Goal: Information Seeking & Learning: Find contact information

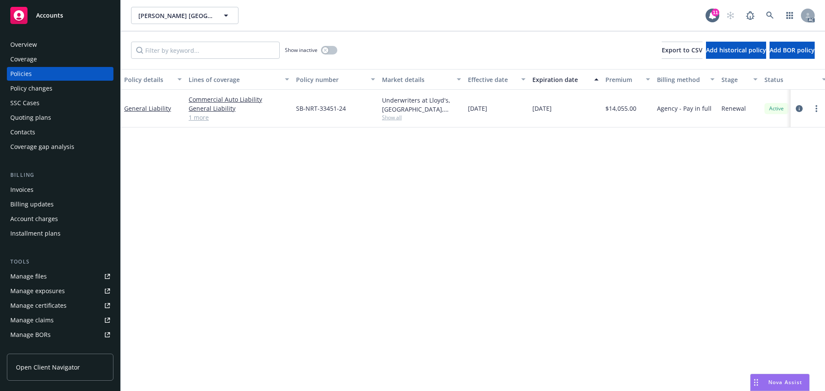
drag, startPoint x: 0, startPoint y: 0, endPoint x: 79, endPoint y: 40, distance: 88.4
click at [79, 40] on div "Overview" at bounding box center [60, 45] width 100 height 14
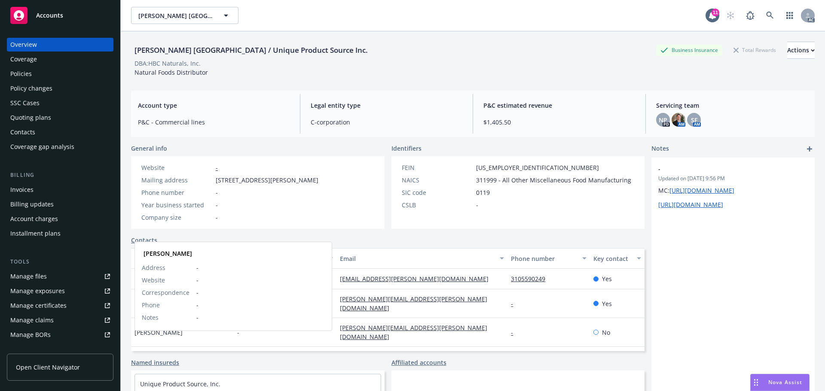
drag, startPoint x: 190, startPoint y: 341, endPoint x: 157, endPoint y: 340, distance: 33.1
click at [157, 347] on div "Gabriel Cizauskas Gabriel Cizauskas Address - Website - Correspondence - Phone …" at bounding box center [182, 361] width 103 height 29
click at [199, 347] on div "Gabriel Cizauskas" at bounding box center [182, 361] width 103 height 29
drag, startPoint x: 192, startPoint y: 342, endPoint x: 156, endPoint y: 343, distance: 35.7
click at [156, 347] on div "Gabriel Cizauskas Gabriel Cizauskas Address - Website - Correspondence - Phone …" at bounding box center [182, 361] width 103 height 29
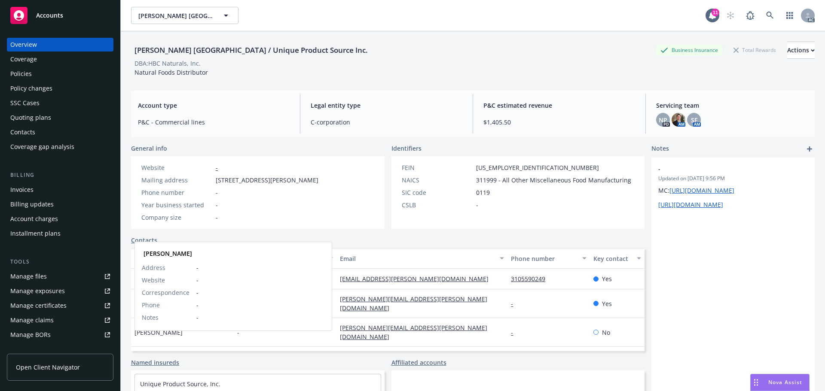
copy span "Cizauskas"
drag, startPoint x: 187, startPoint y: 280, endPoint x: 130, endPoint y: 284, distance: 57.3
click at [130, 284] on div "Sevene USA / Unique Product Source Inc. Business Insurance Total Rewards Action…" at bounding box center [473, 226] width 704 height 391
copy span "Nicolas Holleville"
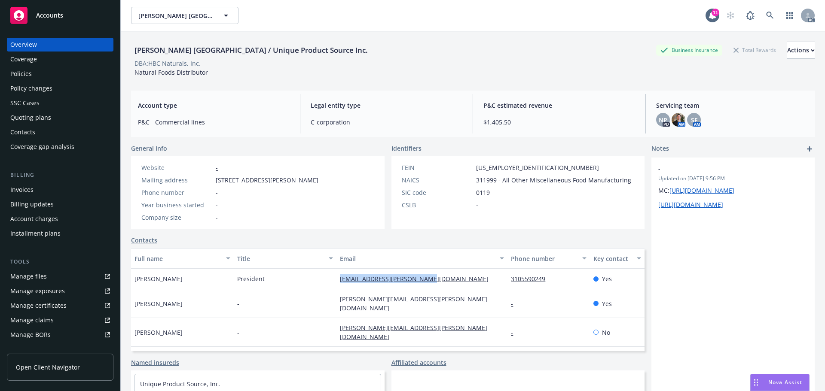
drag, startPoint x: 333, startPoint y: 281, endPoint x: 444, endPoint y: 281, distance: 110.9
click at [444, 281] on div "Nicolas Holleville President accounting@sevene-group.com 3105590249 Yes" at bounding box center [388, 279] width 514 height 21
copy div "accounting@sevene-group.com"
click at [275, 282] on div "President" at bounding box center [285, 279] width 103 height 21
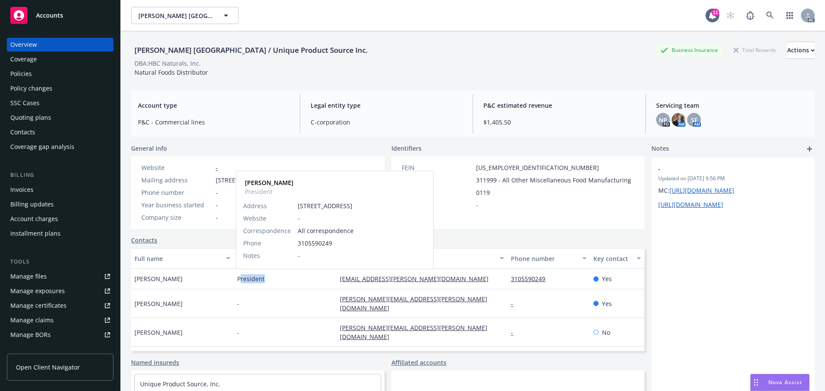
drag, startPoint x: 269, startPoint y: 278, endPoint x: 239, endPoint y: 279, distance: 29.7
click at [239, 279] on div "President Nicolas Holleville President Address 12701 Van Nuys Blvd Ste E Pacoim…" at bounding box center [285, 279] width 103 height 21
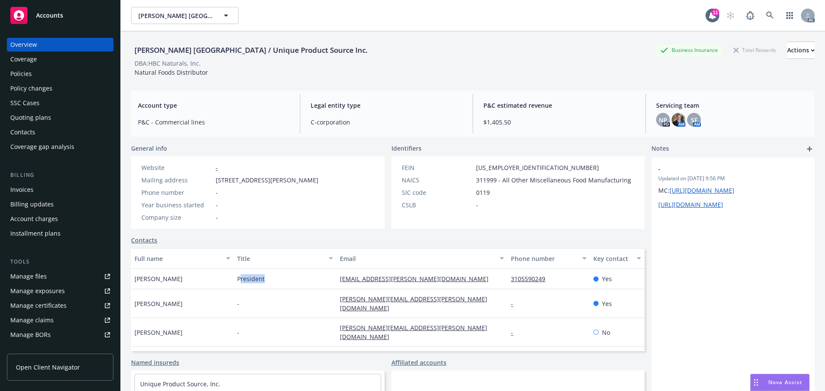
drag, startPoint x: 232, startPoint y: 280, endPoint x: 263, endPoint y: 278, distance: 30.6
click at [263, 278] on div "Nicolas Holleville President accounting@sevene-group.com 3105590249 Yes" at bounding box center [388, 279] width 514 height 21
copy div "President"
drag, startPoint x: 551, startPoint y: 277, endPoint x: 682, endPoint y: 270, distance: 130.8
click at [499, 278] on div "Nicolas Holleville President accounting@sevene-group.com 3105590249 Yes" at bounding box center [388, 279] width 514 height 21
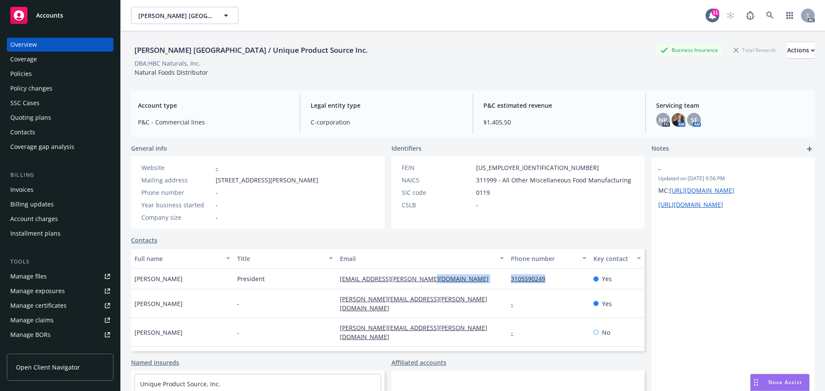
copy div "3105590249"
click at [96, 73] on div "Policies" at bounding box center [60, 74] width 100 height 14
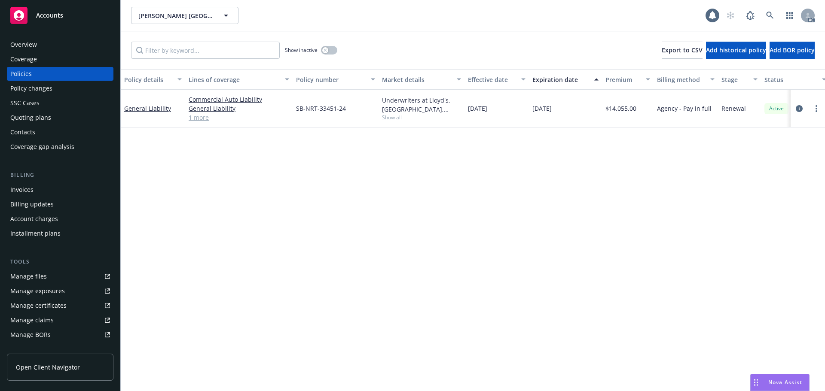
click at [318, 49] on div "Show inactive" at bounding box center [311, 50] width 52 height 17
click at [324, 52] on icon "button" at bounding box center [325, 50] width 3 height 3
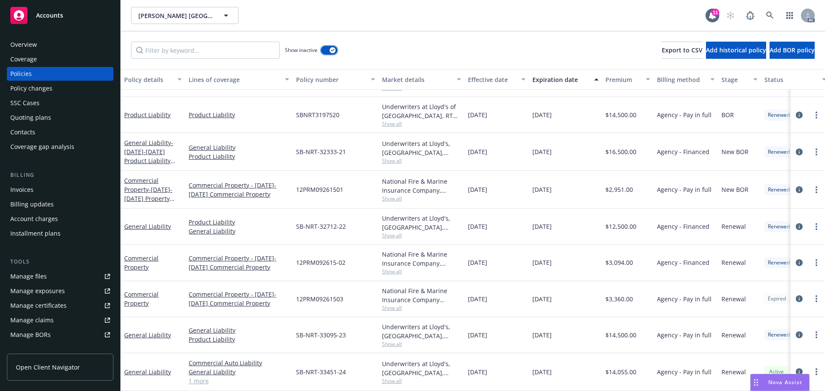
scroll to position [35, 0]
click at [330, 46] on div "Show inactive" at bounding box center [311, 50] width 52 height 17
click at [330, 50] on div "button" at bounding box center [333, 50] width 6 height 6
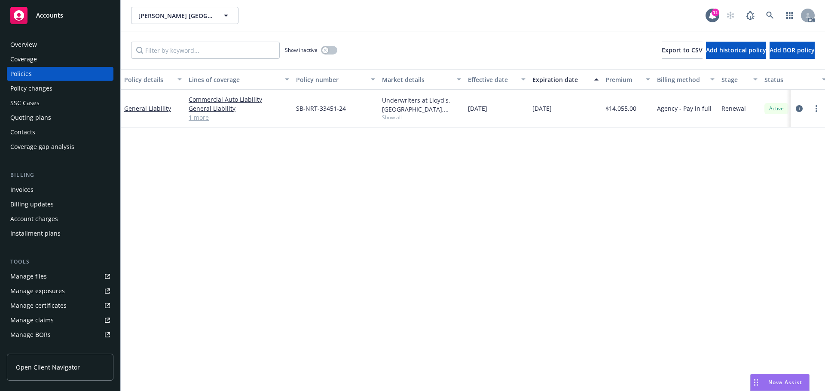
drag, startPoint x: 389, startPoint y: 116, endPoint x: 391, endPoint y: 120, distance: 4.6
click at [388, 116] on span "Show all" at bounding box center [421, 117] width 79 height 7
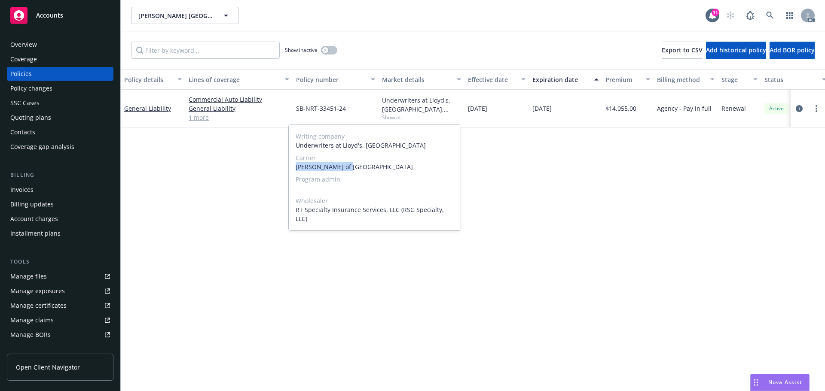
drag, startPoint x: 363, startPoint y: 165, endPoint x: 294, endPoint y: 165, distance: 68.8
click at [294, 165] on div "Writing company Underwriters at Lloyd's, London Carrier Lloyd's of London Progr…" at bounding box center [375, 177] width 172 height 105
copy span "Lloyd's of London"
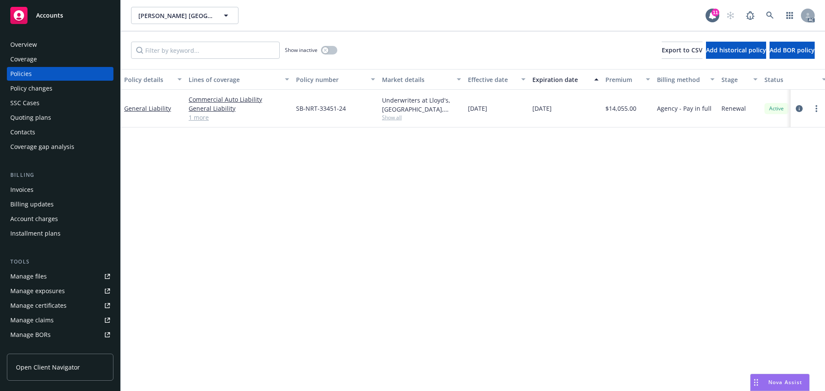
drag, startPoint x: 470, startPoint y: 113, endPoint x: 462, endPoint y: 113, distance: 7.3
click at [462, 113] on div "General Liability Commercial Auto Liability General Liability Product Liability…" at bounding box center [535, 109] width 829 height 38
copy div "RT Specialty Insurance Services, LLC (RSG Specialty, LLC) Show all 11/20/2024"
click at [646, 129] on div "Policy details Lines of coverage Policy number Market details Effective date Ex…" at bounding box center [473, 230] width 704 height 322
click at [525, 122] on div "11/20/2024" at bounding box center [497, 109] width 64 height 38
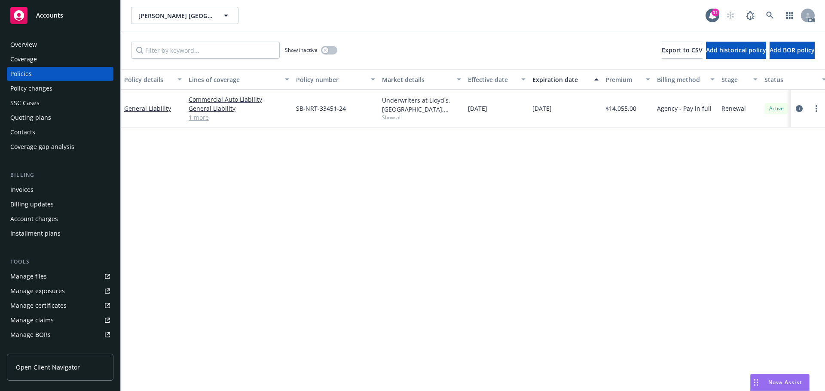
drag, startPoint x: 501, startPoint y: 107, endPoint x: 790, endPoint y: 119, distance: 289.9
click at [481, 110] on div "11/20/2024" at bounding box center [497, 109] width 64 height 38
copy span "11/20/2024"
drag, startPoint x: 569, startPoint y: 107, endPoint x: 522, endPoint y: 110, distance: 47.3
click at [522, 110] on div "General Liability Commercial Auto Liability General Liability Product Liability…" at bounding box center [535, 109] width 829 height 38
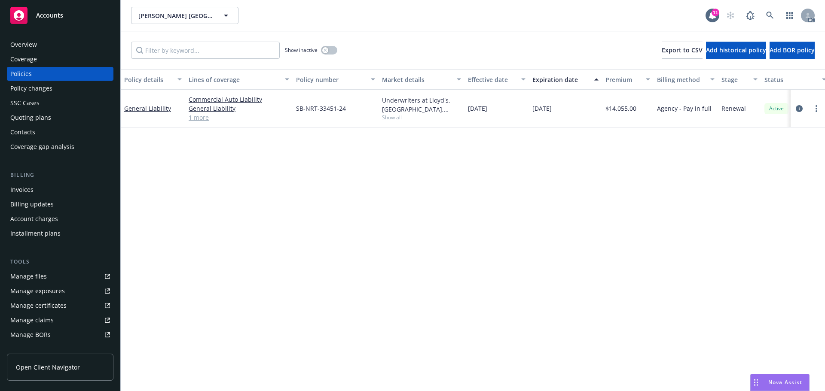
copy div "11/20/2025"
drag, startPoint x: 526, startPoint y: 129, endPoint x: 518, endPoint y: 119, distance: 13.0
click at [526, 129] on div "Policy details Lines of coverage Policy number Market details Effective date Ex…" at bounding box center [473, 230] width 704 height 322
drag, startPoint x: 511, startPoint y: 111, endPoint x: 468, endPoint y: 111, distance: 43.0
click at [468, 111] on div "11/20/2024" at bounding box center [497, 109] width 64 height 38
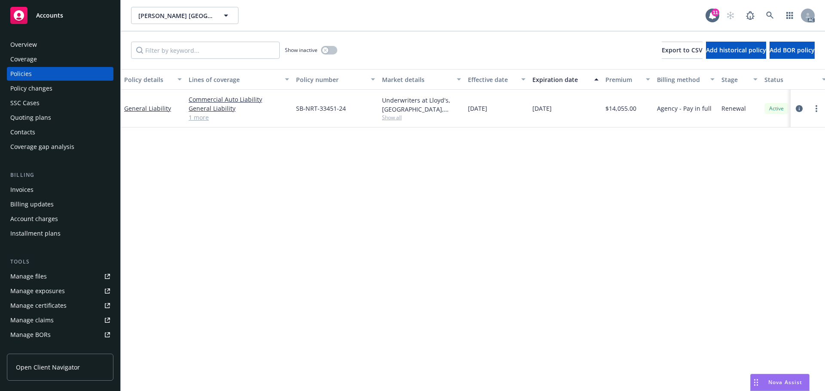
copy span "11/20/2024"
click at [328, 52] on div "button" at bounding box center [325, 50] width 6 height 6
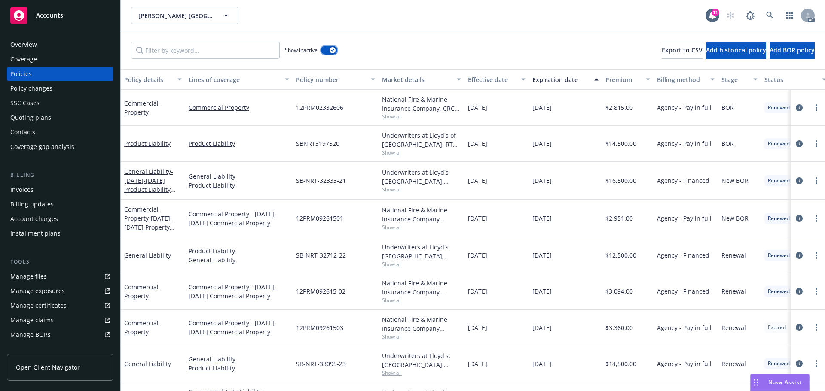
scroll to position [35, 0]
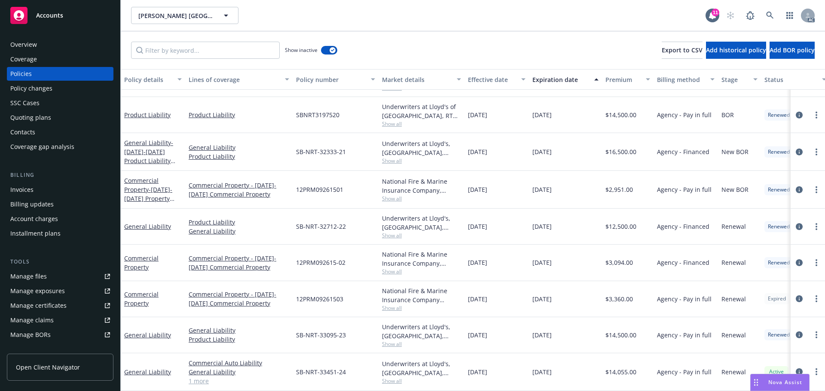
click at [394, 341] on span "Show all" at bounding box center [421, 344] width 79 height 7
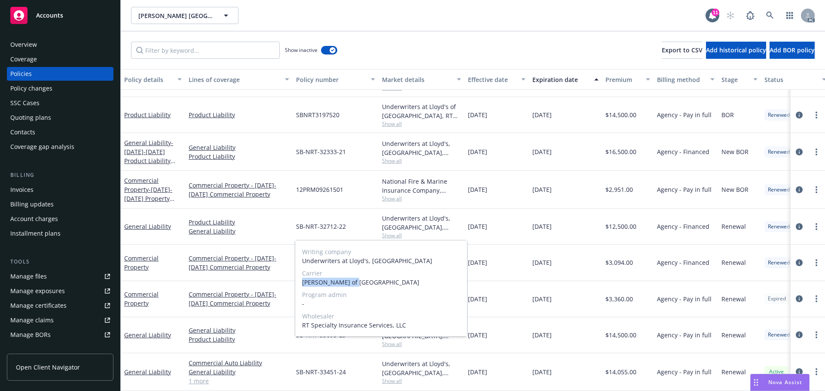
drag, startPoint x: 359, startPoint y: 282, endPoint x: 300, endPoint y: 283, distance: 58.9
click at [300, 283] on div "Writing company Underwriters at Lloyd's, London Carrier Lloyd's of London Progr…" at bounding box center [381, 289] width 172 height 96
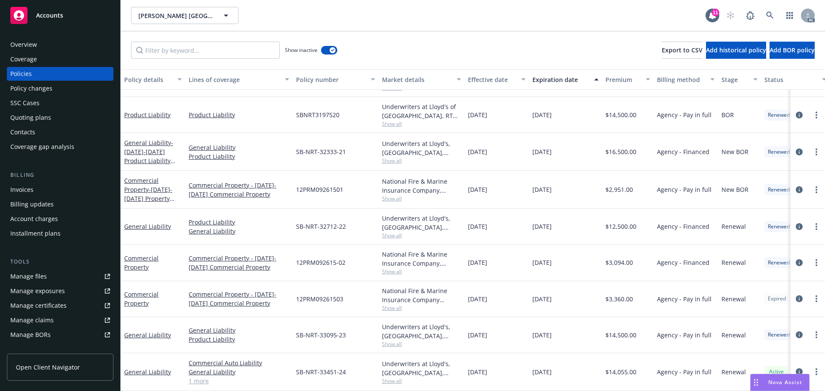
click at [549, 319] on div "11/20/2024" at bounding box center [565, 336] width 73 height 36
drag, startPoint x: 494, startPoint y: 329, endPoint x: 469, endPoint y: 330, distance: 25.0
click at [469, 330] on div "11/20/2023" at bounding box center [497, 336] width 64 height 36
drag, startPoint x: 571, startPoint y: 326, endPoint x: 533, endPoint y: 332, distance: 38.7
click at [533, 332] on div "11/20/2024" at bounding box center [565, 336] width 73 height 36
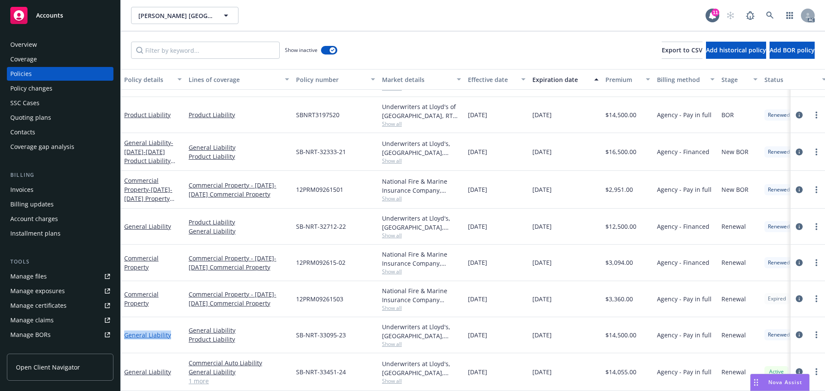
drag, startPoint x: 177, startPoint y: 330, endPoint x: 126, endPoint y: 331, distance: 50.7
click at [126, 331] on div "General Liability" at bounding box center [153, 335] width 58 height 9
click at [216, 46] on input "Filter by keyword..." at bounding box center [205, 50] width 149 height 17
paste input "General Liability"
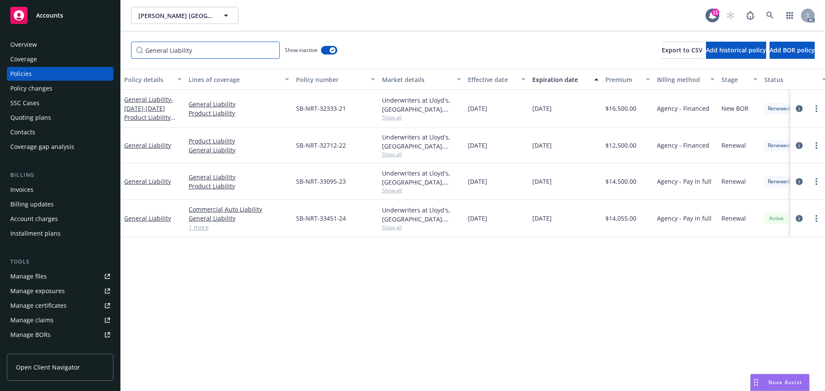
scroll to position [0, 0]
type input "General Liability"
click at [399, 154] on span "Show all" at bounding box center [421, 154] width 79 height 7
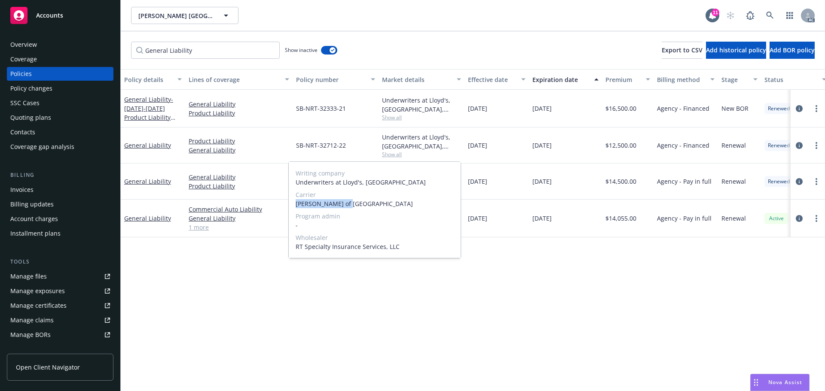
drag, startPoint x: 358, startPoint y: 206, endPoint x: 297, endPoint y: 206, distance: 61.4
click at [297, 206] on span "Lloyd's of London" at bounding box center [375, 203] width 158 height 9
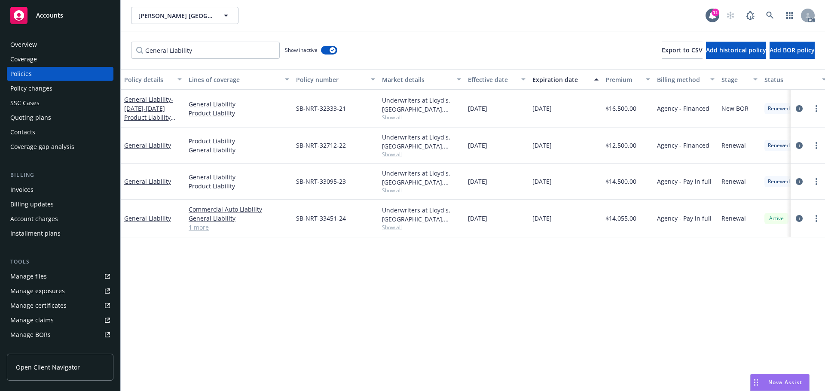
click at [599, 194] on div "11/20/2024" at bounding box center [565, 182] width 73 height 36
drag, startPoint x: 499, startPoint y: 145, endPoint x: 466, endPoint y: 147, distance: 33.2
click at [466, 147] on div "11/20/2022" at bounding box center [497, 146] width 64 height 36
drag, startPoint x: 573, startPoint y: 148, endPoint x: 532, endPoint y: 153, distance: 41.5
click at [532, 153] on div "11/20/2023" at bounding box center [565, 146] width 73 height 36
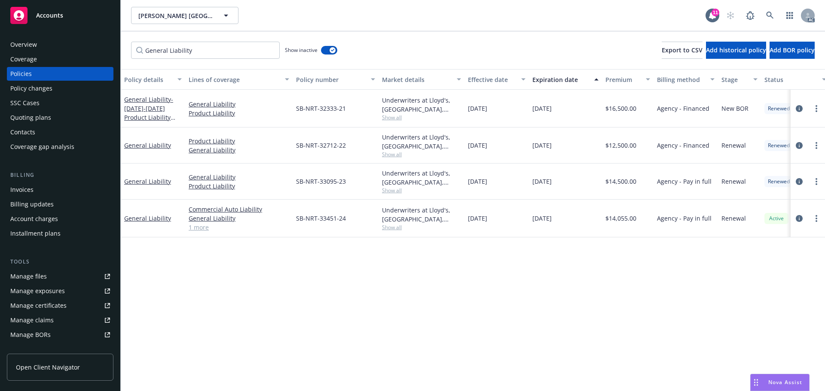
click at [394, 122] on div "Underwriters at Lloyd's, London, Certain Underwriters at Lloyd's, RT Specialty …" at bounding box center [422, 109] width 86 height 38
click at [395, 118] on span "Show all" at bounding box center [421, 117] width 79 height 7
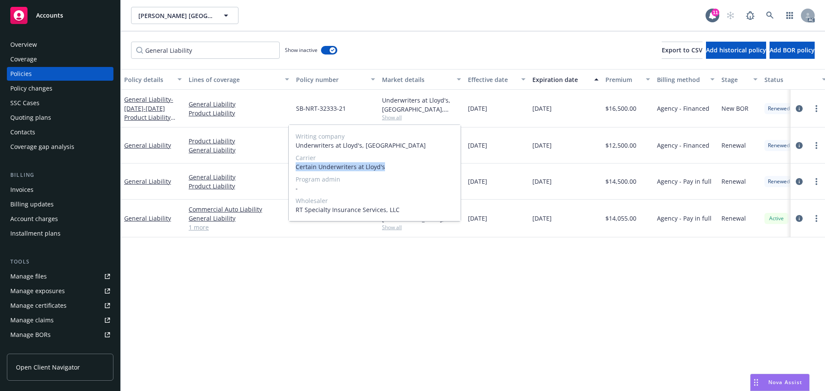
drag, startPoint x: 386, startPoint y: 165, endPoint x: 296, endPoint y: 168, distance: 89.9
click at [296, 168] on span "Certain Underwriters at Lloyd's" at bounding box center [375, 166] width 158 height 9
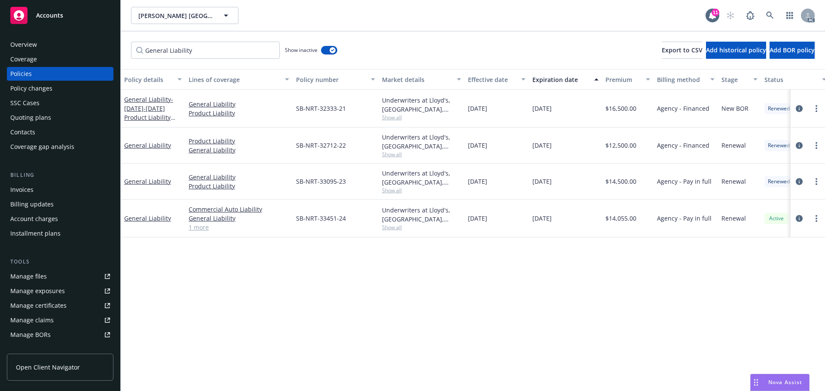
click at [411, 94] on div "Underwriters at Lloyd's, London, Certain Underwriters at Lloyd's, RT Specialty …" at bounding box center [422, 109] width 86 height 38
drag, startPoint x: 499, startPoint y: 109, endPoint x: 466, endPoint y: 111, distance: 33.2
click at [466, 111] on div "11/20/2021" at bounding box center [497, 109] width 64 height 38
drag, startPoint x: 584, startPoint y: 104, endPoint x: 527, endPoint y: 109, distance: 57.3
click at [527, 109] on div "General Liability - 2021-2022 Product Liability Policy General Liability Produc…" at bounding box center [535, 109] width 829 height 38
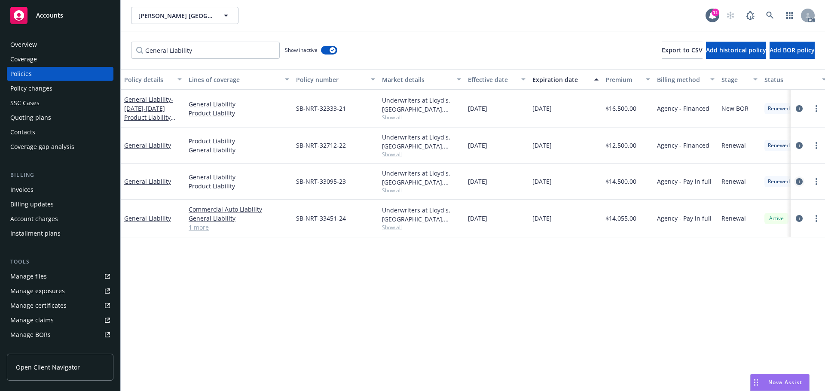
click at [798, 182] on icon "circleInformation" at bounding box center [799, 181] width 7 height 7
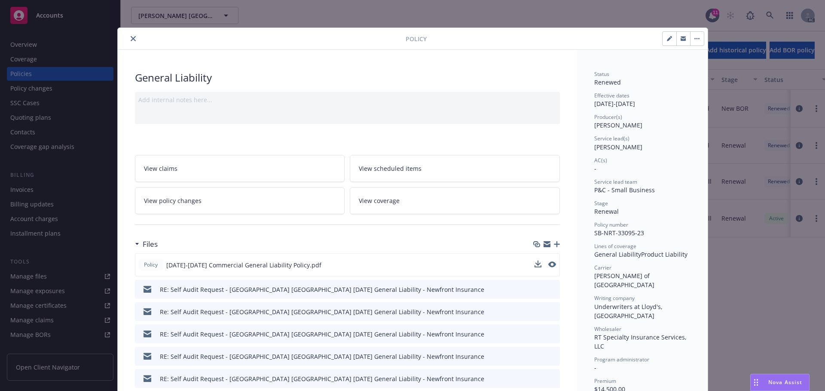
click at [548, 268] on button at bounding box center [552, 265] width 8 height 9
drag, startPoint x: 548, startPoint y: 265, endPoint x: 545, endPoint y: 258, distance: 7.3
click at [548, 265] on icon "preview file" at bounding box center [551, 265] width 8 height 6
click at [128, 35] on button "close" at bounding box center [133, 39] width 10 height 10
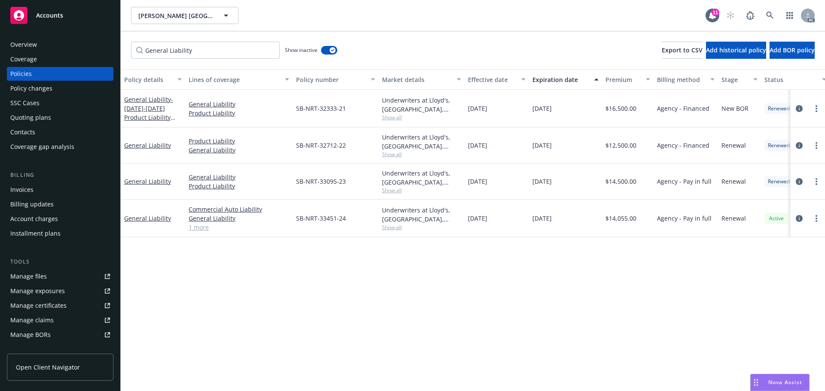
click at [52, 50] on div "Overview" at bounding box center [60, 45] width 100 height 14
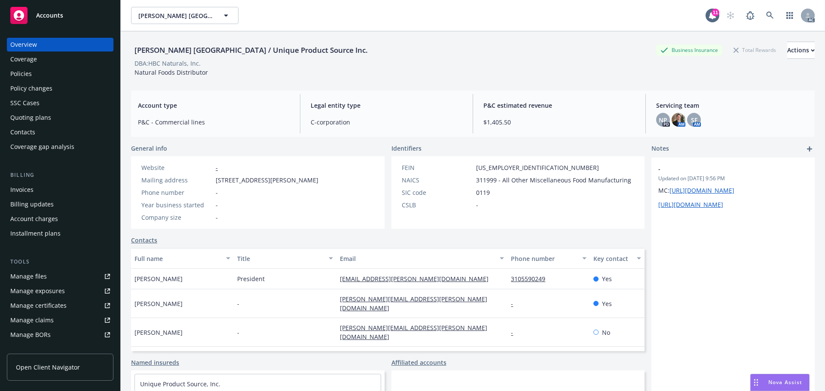
drag, startPoint x: 186, startPoint y: 280, endPoint x: 136, endPoint y: 281, distance: 50.3
click at [136, 281] on div "Nicolas Holleville" at bounding box center [182, 279] width 103 height 21
drag, startPoint x: 272, startPoint y: 277, endPoint x: 231, endPoint y: 280, distance: 41.0
click at [231, 280] on div "Nicolas Holleville President accounting@sevene-group.com 3105590249 Yes" at bounding box center [388, 279] width 514 height 21
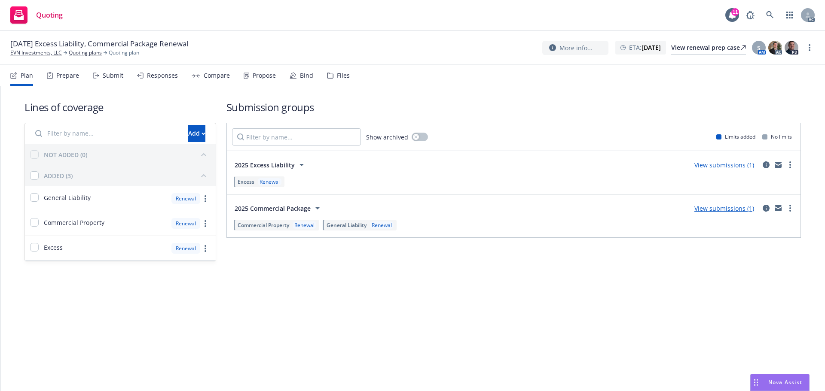
click at [478, 320] on div "Lines of coverage Add NOT ADDED (0) ADDED (3) General Liability Renewal Commerc…" at bounding box center [412, 238] width 825 height 305
click at [61, 76] on div "Prepare" at bounding box center [67, 75] width 23 height 7
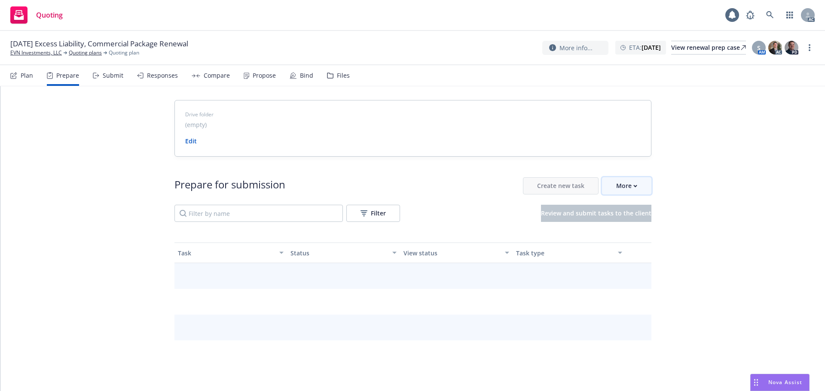
click at [616, 185] on div "More" at bounding box center [626, 186] width 21 height 16
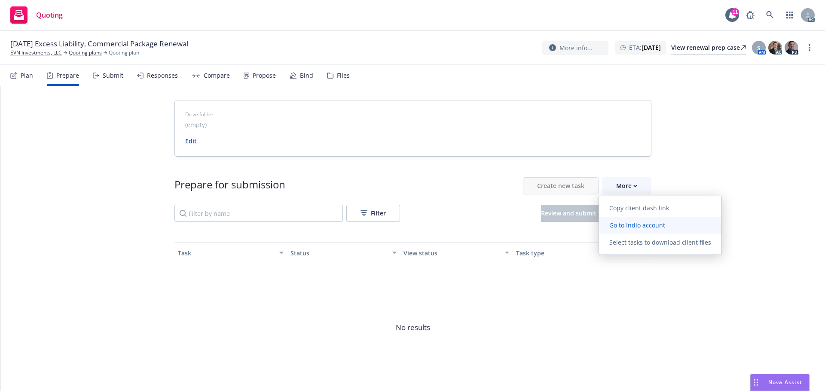
click at [625, 221] on link "Go to Indio account" at bounding box center [660, 225] width 122 height 17
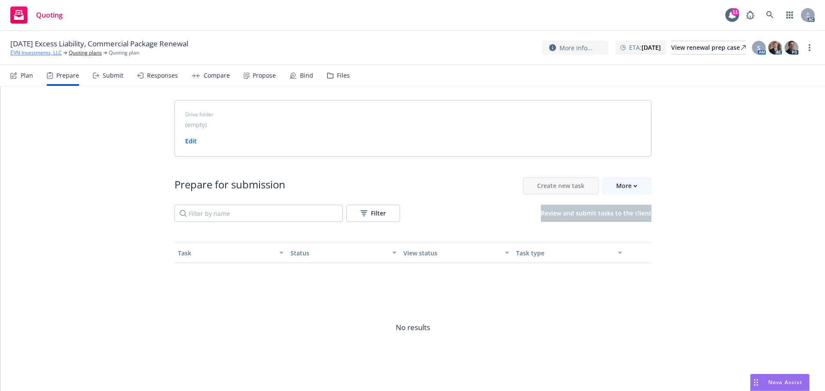
click at [30, 51] on link "EVN Investments, LLC" at bounding box center [36, 53] width 52 height 8
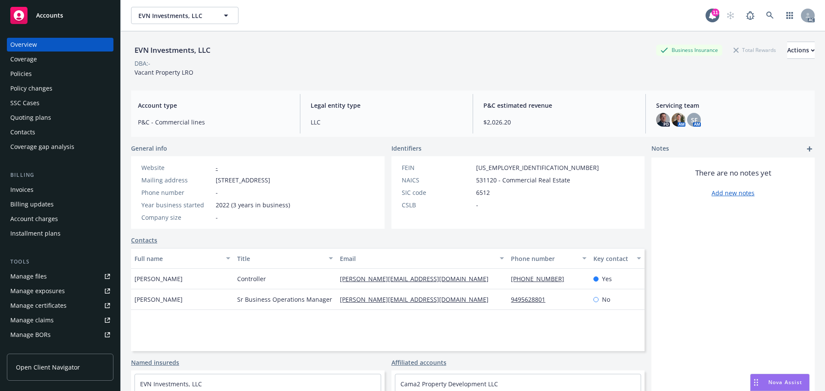
click at [58, 69] on div "Policies" at bounding box center [60, 74] width 100 height 14
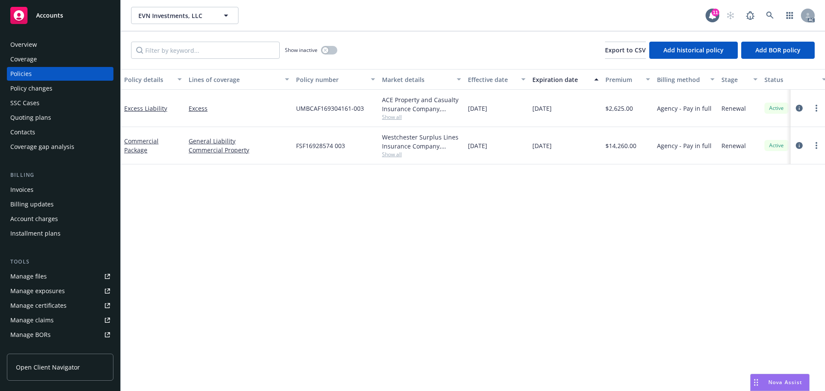
click at [820, 12] on div "EVN Investments, LLC EVN Investments, LLC 11 AC" at bounding box center [473, 15] width 704 height 31
click at [38, 283] on div "Manage files" at bounding box center [28, 277] width 37 height 14
click at [52, 45] on div "Overview" at bounding box center [60, 45] width 100 height 14
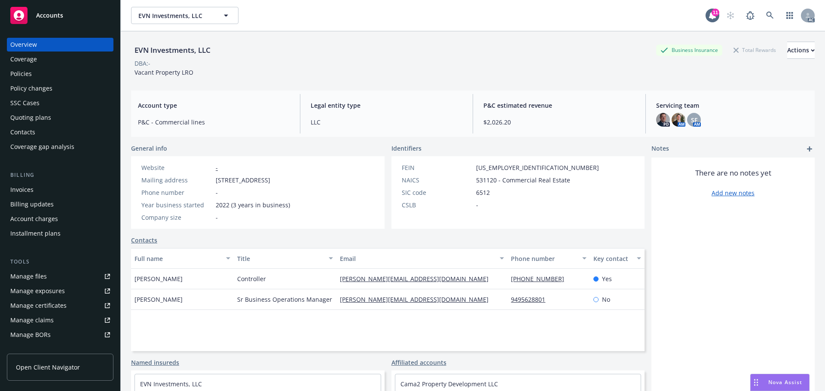
click at [437, 56] on div "EVN Investments, LLC Business Insurance Total Rewards Actions" at bounding box center [473, 50] width 684 height 17
drag, startPoint x: 501, startPoint y: 285, endPoint x: 552, endPoint y: 281, distance: 51.8
click at [552, 281] on div "[PERSON_NAME] Controller [PERSON_NAME][EMAIL_ADDRESS][DOMAIN_NAME] [PHONE_NUMBE…" at bounding box center [388, 279] width 514 height 21
copy div "[PHONE_NUMBER]"
drag, startPoint x: 517, startPoint y: 306, endPoint x: 544, endPoint y: 305, distance: 27.1
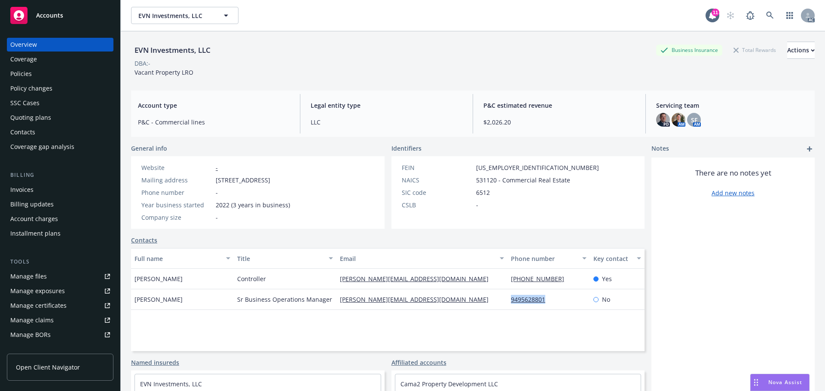
click at [544, 305] on div "9495628801" at bounding box center [548, 300] width 82 height 21
copy link "9495628801"
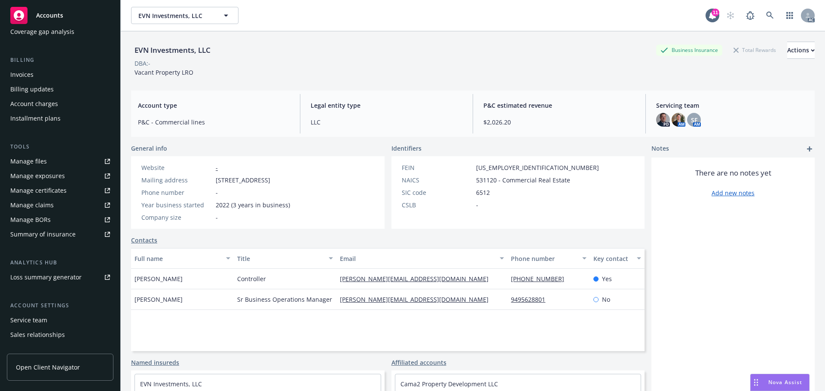
scroll to position [154, 0]
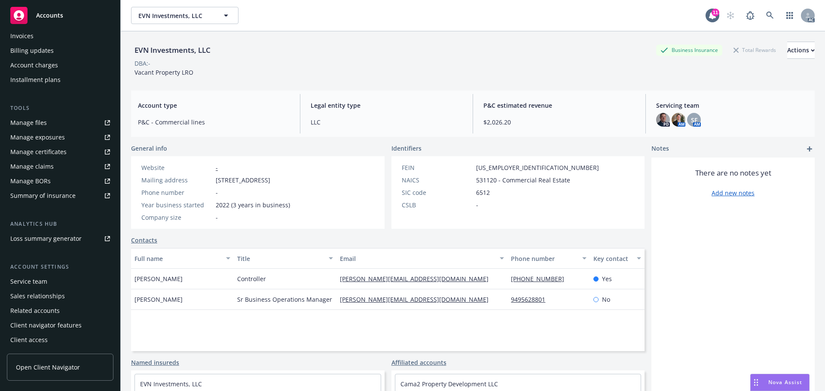
drag, startPoint x: 39, startPoint y: 283, endPoint x: 137, endPoint y: 306, distance: 100.7
click at [39, 283] on div "Service team" at bounding box center [28, 282] width 37 height 14
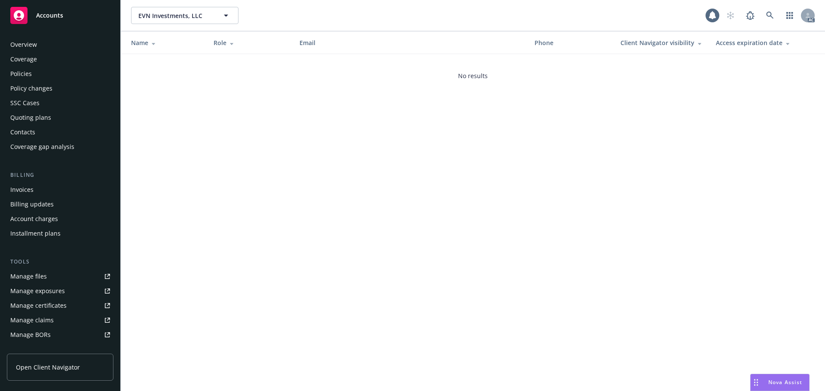
scroll to position [154, 0]
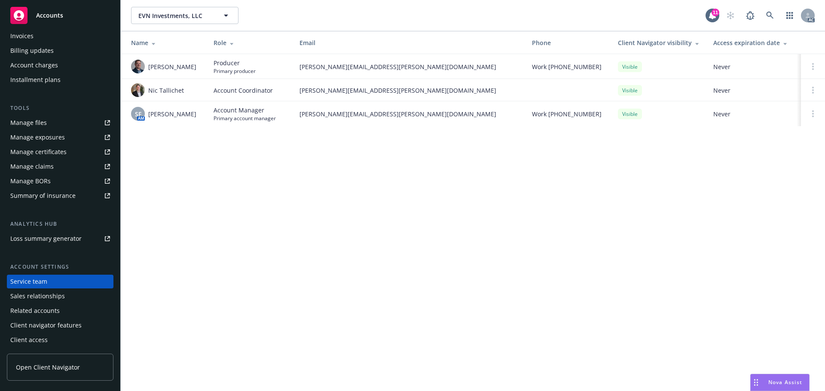
drag, startPoint x: 416, startPoint y: 289, endPoint x: 423, endPoint y: 288, distance: 7.4
click at [416, 289] on div "EVN Investments, LLC EVN Investments, LLC 11 AC Name Role Email Phone Client Na…" at bounding box center [473, 195] width 704 height 391
drag, startPoint x: 189, startPoint y: 107, endPoint x: 797, endPoint y: 183, distance: 612.3
click at [150, 116] on td "SF AM Shelly Flores" at bounding box center [164, 113] width 86 height 25
copy span "helly Flores"
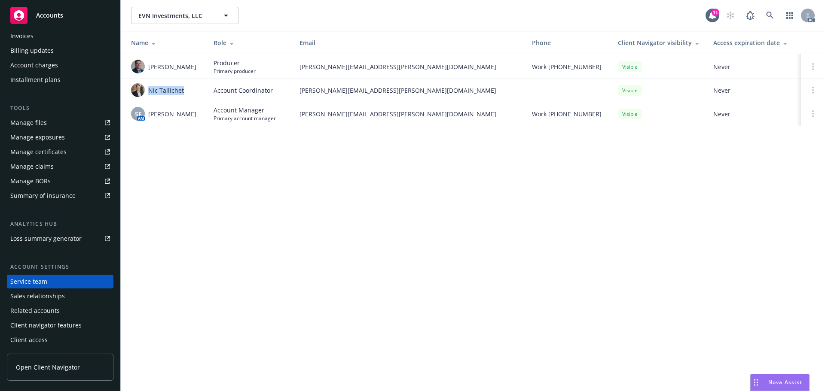
drag, startPoint x: 189, startPoint y: 92, endPoint x: 150, endPoint y: 91, distance: 39.6
click at [150, 91] on div "Nic Tallichet" at bounding box center [165, 90] width 69 height 14
copy span "Nic Tallichet"
drag, startPoint x: 543, startPoint y: 316, endPoint x: 676, endPoint y: 285, distance: 136.2
click at [543, 316] on div "EVN Investments, LLC EVN Investments, LLC 11 AC Name Role Email Phone Client Na…" at bounding box center [473, 195] width 704 height 391
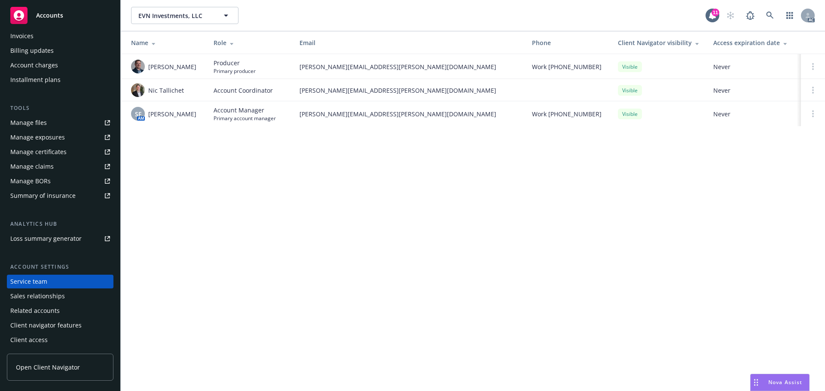
click at [476, 338] on div "EVN Investments, LLC EVN Investments, LLC 11 AC Name Role Email Phone Client Na…" at bounding box center [473, 195] width 704 height 391
click at [436, 293] on div "EVN Investments, LLC EVN Investments, LLC 11 AC Name Role Email Phone Client Na…" at bounding box center [473, 195] width 704 height 391
click at [465, 240] on div "EVN Investments, LLC EVN Investments, LLC 11 AC Name Role Email Phone Client Na…" at bounding box center [473, 195] width 704 height 391
click at [485, 281] on div "EVN Investments, LLC EVN Investments, LLC 11 AC Name Role Email Phone Client Na…" at bounding box center [473, 195] width 704 height 391
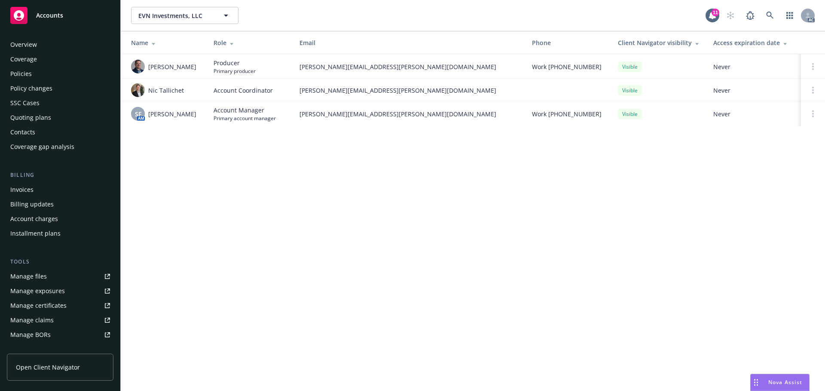
click at [28, 50] on div "Overview" at bounding box center [23, 45] width 27 height 14
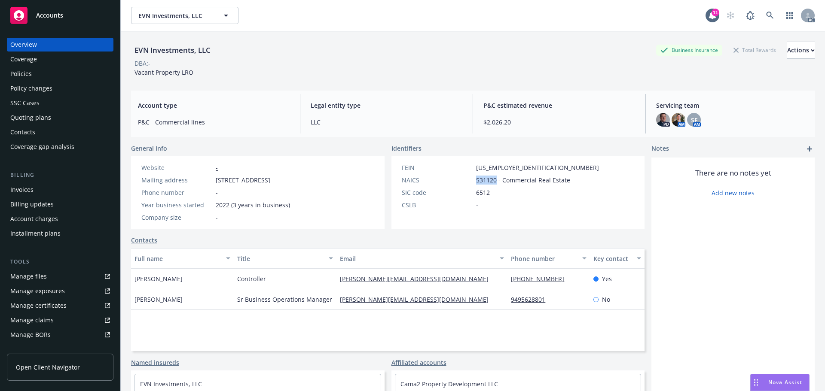
drag, startPoint x: 493, startPoint y: 182, endPoint x: 462, endPoint y: 183, distance: 31.0
click at [462, 183] on div "NAICS 531120 - Commercial Real Estate" at bounding box center [500, 180] width 204 height 9
copy div "531120"
drag, startPoint x: 520, startPoint y: 165, endPoint x: 458, endPoint y: 168, distance: 62.0
click at [458, 168] on div "FEIN 87-5555555" at bounding box center [500, 167] width 204 height 9
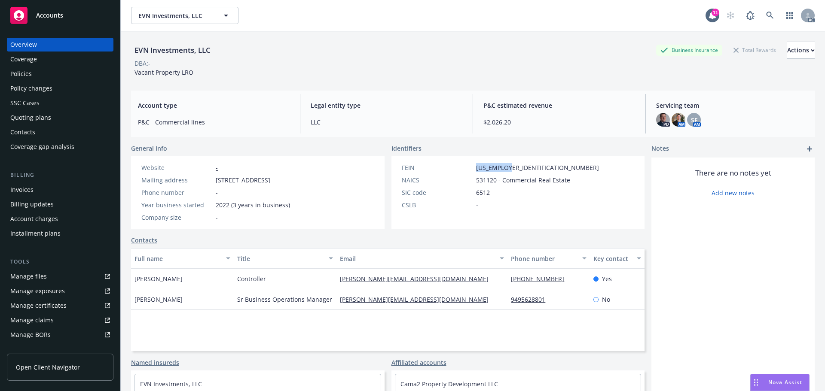
copy div "87-5555555"
drag, startPoint x: 563, startPoint y: 280, endPoint x: 502, endPoint y: 282, distance: 60.6
click at [502, 282] on div "Elena Rybina Controller elena@allrisecapital.com 1-858-729-3907 Yes" at bounding box center [388, 279] width 514 height 21
copy div "1-858-729-3907"
click at [23, 288] on div "Manage exposures" at bounding box center [37, 291] width 55 height 14
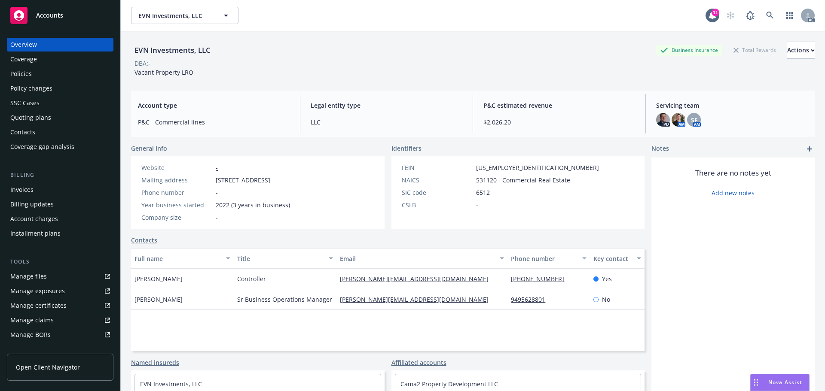
click at [24, 71] on div "Policies" at bounding box center [20, 74] width 21 height 14
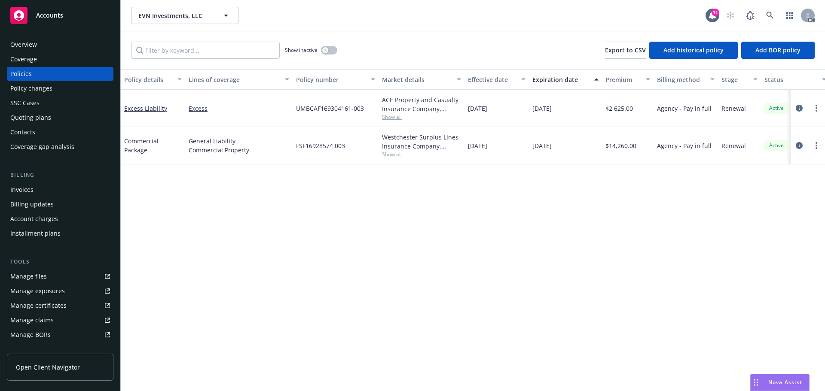
drag, startPoint x: 496, startPoint y: 149, endPoint x: 487, endPoint y: 150, distance: 9.5
click at [487, 150] on div "11/18/2024" at bounding box center [497, 145] width 64 height 37
drag, startPoint x: 572, startPoint y: 147, endPoint x: 550, endPoint y: 151, distance: 23.0
click at [550, 151] on div "11/18/2025" at bounding box center [565, 145] width 73 height 37
click at [402, 151] on span "Show all" at bounding box center [421, 154] width 79 height 7
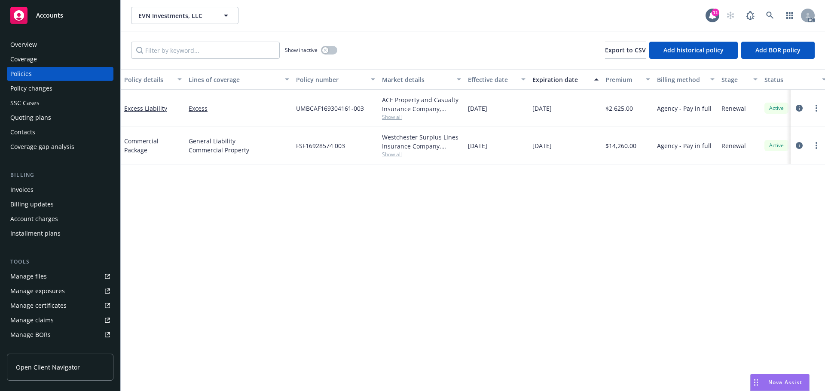
click at [394, 155] on span "Show all" at bounding box center [421, 154] width 79 height 7
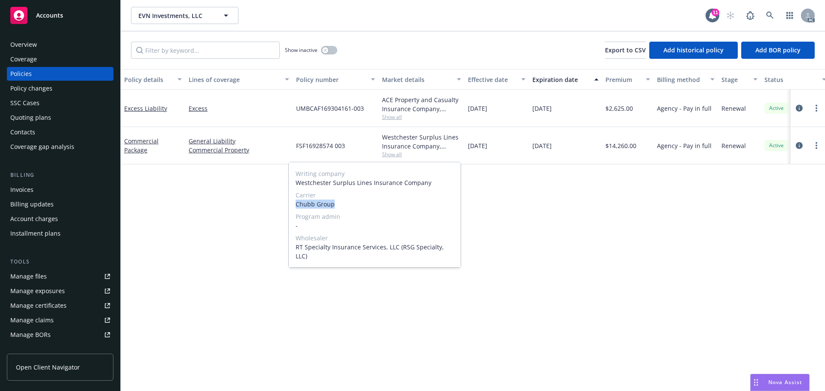
drag, startPoint x: 334, startPoint y: 203, endPoint x: 294, endPoint y: 204, distance: 40.4
click at [294, 204] on div "Writing company Westchester Surplus Lines Insurance Company Carrier Chubb Group…" at bounding box center [375, 214] width 172 height 105
copy span "Chubb Group"
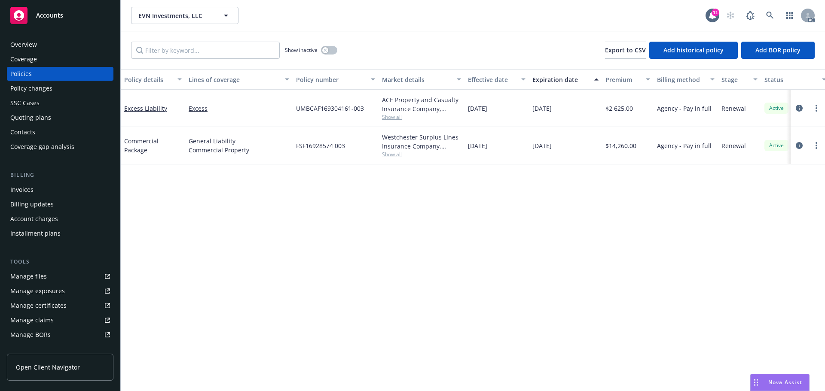
click at [580, 212] on div "Policy details Lines of coverage Policy number Market details Effective date Ex…" at bounding box center [473, 230] width 704 height 322
drag, startPoint x: 355, startPoint y: 147, endPoint x: 292, endPoint y: 147, distance: 62.7
click at [292, 147] on div "Commercial Package General Liability Commercial Property FSF16928574 003 Westch…" at bounding box center [535, 145] width 829 height 37
copy div "FSF16928574 003"
drag, startPoint x: 638, startPoint y: 148, endPoint x: 611, endPoint y: 150, distance: 27.6
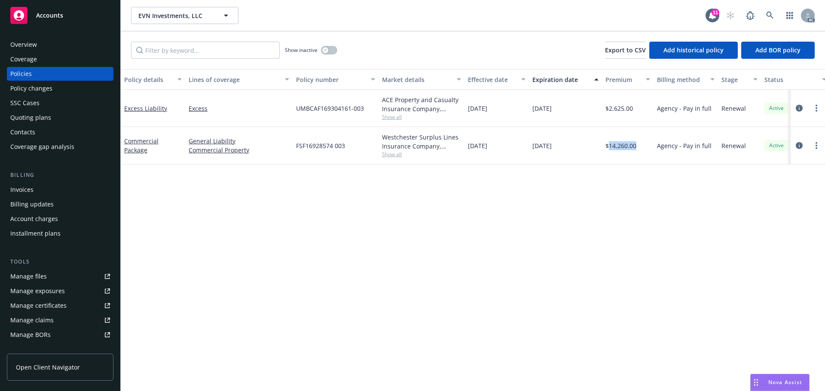
click at [611, 150] on div "$14,260.00" at bounding box center [628, 145] width 52 height 37
copy span "14,260.00"
drag, startPoint x: 479, startPoint y: 146, endPoint x: 809, endPoint y: 199, distance: 334.3
click at [468, 148] on div "11/18/2024" at bounding box center [497, 145] width 64 height 37
click at [684, 212] on div "Policy details Lines of coverage Policy number Market details Effective date Ex…" at bounding box center [473, 230] width 704 height 322
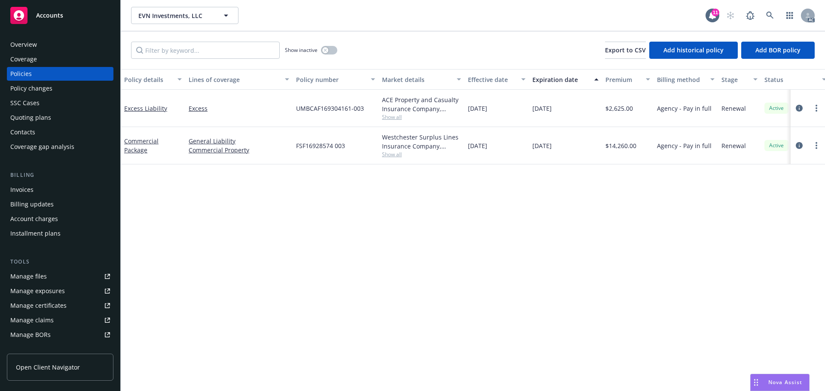
drag, startPoint x: 570, startPoint y: 141, endPoint x: 527, endPoint y: 149, distance: 43.3
click at [527, 149] on div "Commercial Package General Liability Commercial Property FSF16928574 003 Westch…" at bounding box center [535, 145] width 829 height 37
click at [397, 159] on div "Westchester Surplus Lines Insurance Company, Chubb Group, RT Specialty Insuranc…" at bounding box center [422, 145] width 86 height 37
click at [395, 158] on span "Show all" at bounding box center [421, 154] width 79 height 7
click at [324, 204] on span "Chubb Group" at bounding box center [375, 204] width 158 height 9
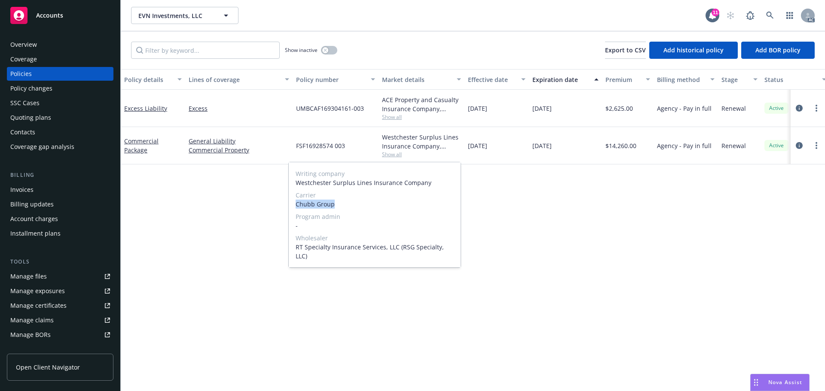
drag, startPoint x: 336, startPoint y: 203, endPoint x: 294, endPoint y: 207, distance: 42.3
click at [294, 207] on div "Writing company Westchester Surplus Lines Insurance Company Carrier Chubb Group…" at bounding box center [375, 214] width 172 height 105
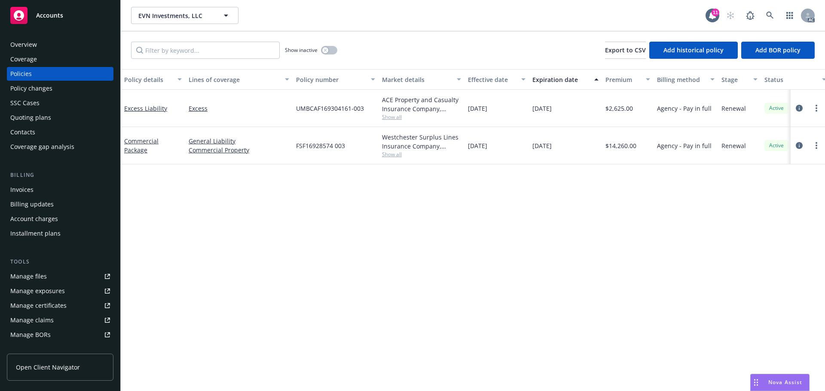
drag, startPoint x: 724, startPoint y: 252, endPoint x: 529, endPoint y: 211, distance: 199.4
click at [724, 252] on div "Policy details Lines of coverage Policy number Market details Effective date Ex…" at bounding box center [473, 230] width 704 height 322
drag, startPoint x: 364, startPoint y: 146, endPoint x: 275, endPoint y: 151, distance: 88.2
click at [275, 151] on div "Commercial Package General Liability Commercial Property FSF16928574 003 Westch…" at bounding box center [535, 145] width 829 height 37
drag, startPoint x: 645, startPoint y: 147, endPoint x: 609, endPoint y: 154, distance: 36.4
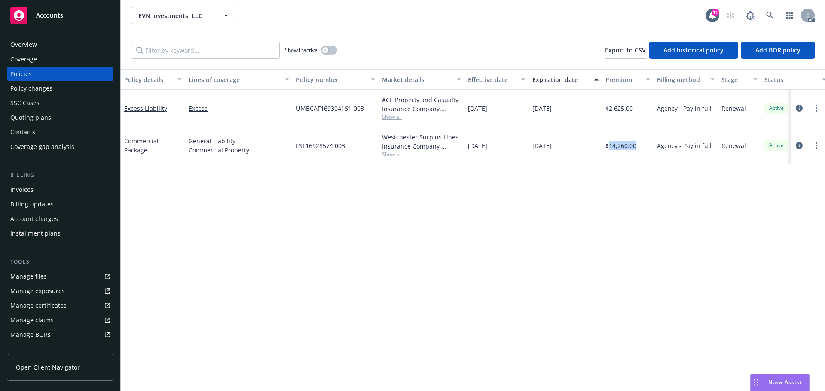
click at [609, 154] on div "$14,260.00" at bounding box center [628, 145] width 52 height 37
drag, startPoint x: 493, startPoint y: 145, endPoint x: 461, endPoint y: 147, distance: 32.7
click at [461, 147] on div "Commercial Package General Liability Commercial Property FSF16928574 003 Westch…" at bounding box center [535, 145] width 829 height 37
drag, startPoint x: 503, startPoint y: 146, endPoint x: 469, endPoint y: 148, distance: 34.0
click at [469, 148] on div "11/18/2024" at bounding box center [497, 145] width 64 height 37
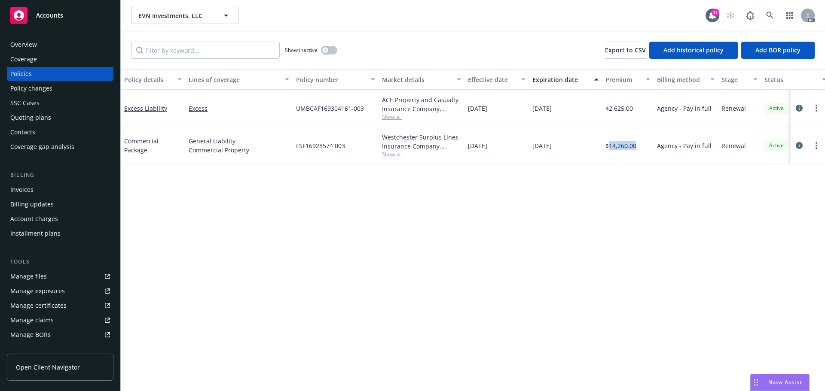
drag, startPoint x: 582, startPoint y: 147, endPoint x: 538, endPoint y: 151, distance: 44.9
click at [526, 150] on div "Commercial Package General Liability Commercial Property FSF16928574 003 Westch…" at bounding box center [535, 145] width 829 height 37
click at [324, 43] on div "Show inactive" at bounding box center [311, 50] width 52 height 17
click at [324, 51] on icon "button" at bounding box center [325, 50] width 3 height 3
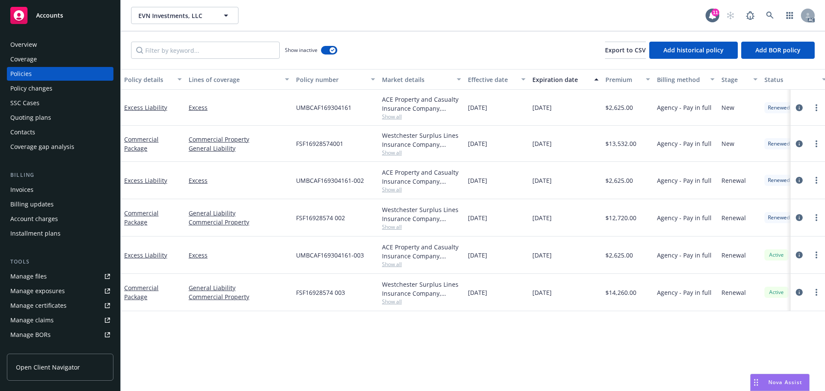
drag, startPoint x: 510, startPoint y: 219, endPoint x: 486, endPoint y: 218, distance: 24.9
click at [486, 218] on div "11/18/2023" at bounding box center [497, 217] width 64 height 37
drag, startPoint x: 559, startPoint y: 220, endPoint x: 550, endPoint y: 221, distance: 10.0
click at [550, 221] on div "11/18/2024" at bounding box center [565, 217] width 73 height 37
click at [393, 222] on div "Westchester Surplus Lines Insurance Company, Chubb Group, RT Specialty Insuranc…" at bounding box center [421, 214] width 79 height 18
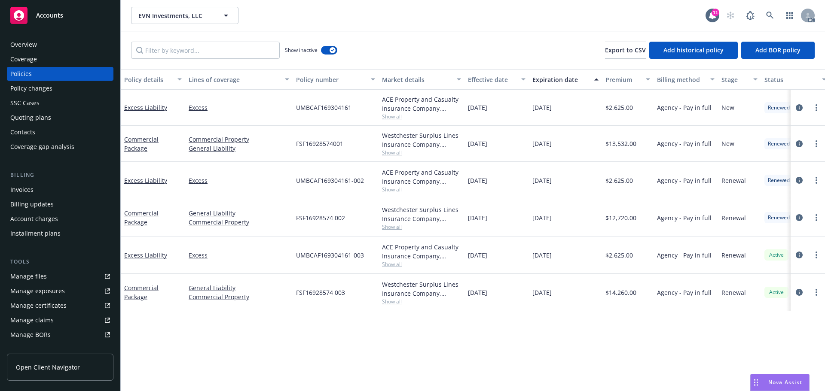
click at [394, 227] on span "Show all" at bounding box center [421, 226] width 79 height 7
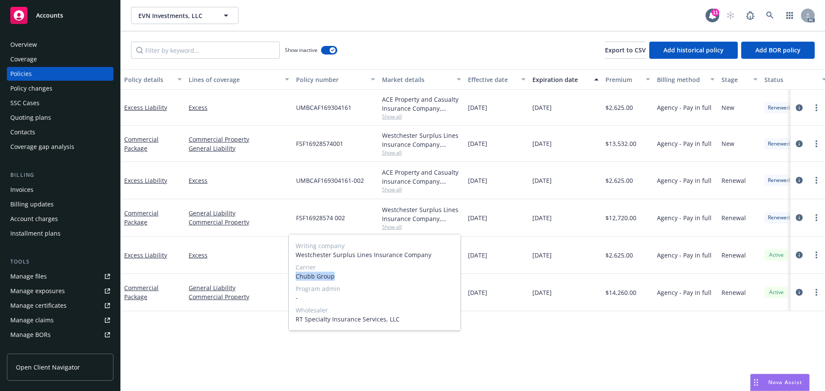
drag, startPoint x: 335, startPoint y: 276, endPoint x: 292, endPoint y: 277, distance: 43.0
click at [292, 277] on div "Writing company Westchester Surplus Lines Insurance Company Carrier Chubb Group…" at bounding box center [375, 283] width 172 height 96
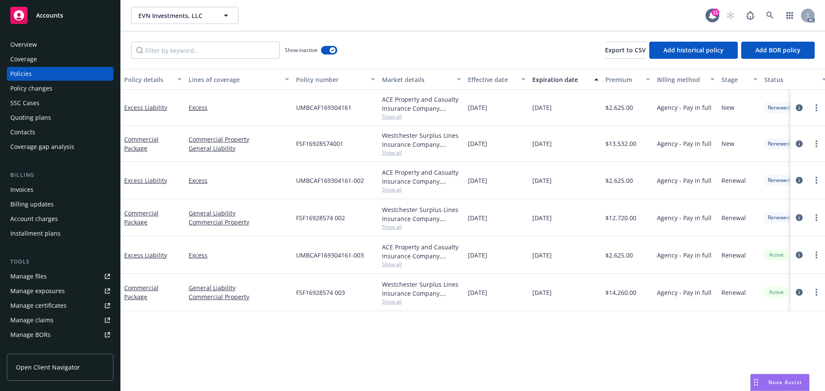
click at [553, 263] on div "11/18/2025" at bounding box center [565, 255] width 73 height 37
drag, startPoint x: 353, startPoint y: 218, endPoint x: 291, endPoint y: 218, distance: 61.4
click at [291, 218] on div "Commercial Package General Liability Commercial Property FSF16928574 002 Westch…" at bounding box center [535, 217] width 829 height 37
drag, startPoint x: 646, startPoint y: 218, endPoint x: 609, endPoint y: 220, distance: 37.5
click at [609, 220] on div "$12,720.00" at bounding box center [628, 217] width 52 height 37
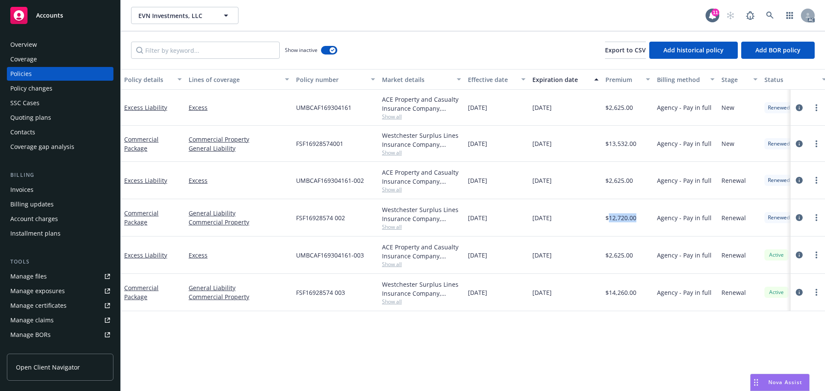
drag, startPoint x: 504, startPoint y: 216, endPoint x: 469, endPoint y: 218, distance: 34.9
click at [469, 218] on div "11/18/2023" at bounding box center [497, 217] width 64 height 37
drag, startPoint x: 568, startPoint y: 214, endPoint x: 531, endPoint y: 220, distance: 37.9
click at [531, 220] on div "11/18/2024" at bounding box center [565, 217] width 73 height 37
click at [407, 224] on span "Show all" at bounding box center [421, 226] width 79 height 7
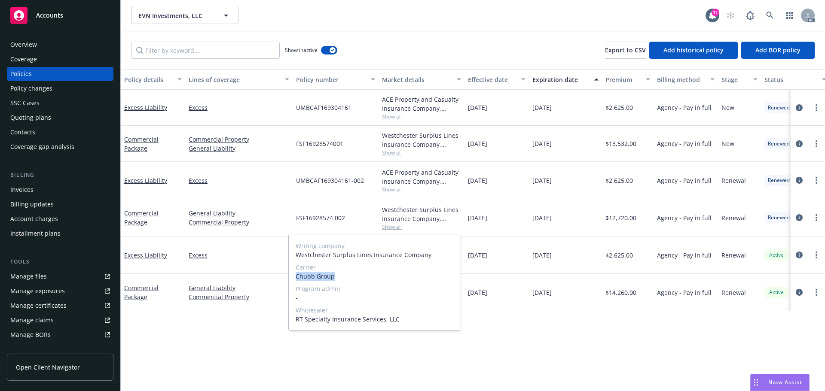
drag, startPoint x: 334, startPoint y: 274, endPoint x: 293, endPoint y: 275, distance: 41.3
click at [293, 275] on div "Writing company Westchester Surplus Lines Insurance Company Carrier Chubb Group…" at bounding box center [375, 283] width 172 height 96
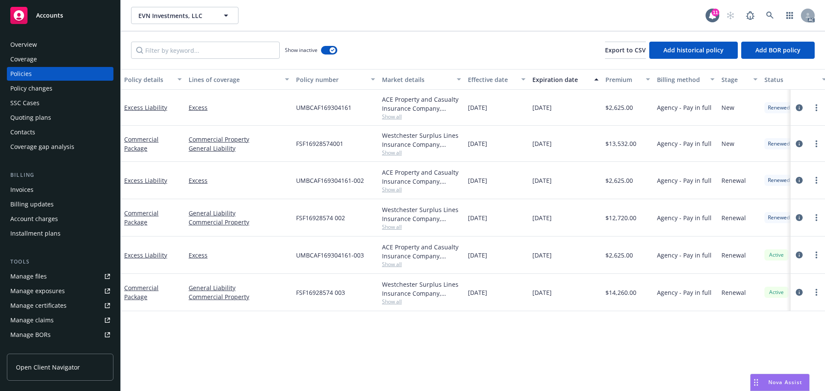
click at [608, 223] on div "$12,720.00" at bounding box center [628, 217] width 52 height 37
drag, startPoint x: 356, startPoint y: 220, endPoint x: 293, endPoint y: 221, distance: 62.3
click at [293, 221] on div "FSF16928574 002" at bounding box center [336, 217] width 86 height 37
drag, startPoint x: 647, startPoint y: 220, endPoint x: 609, endPoint y: 220, distance: 37.4
click at [609, 220] on div "$12,720.00" at bounding box center [628, 217] width 52 height 37
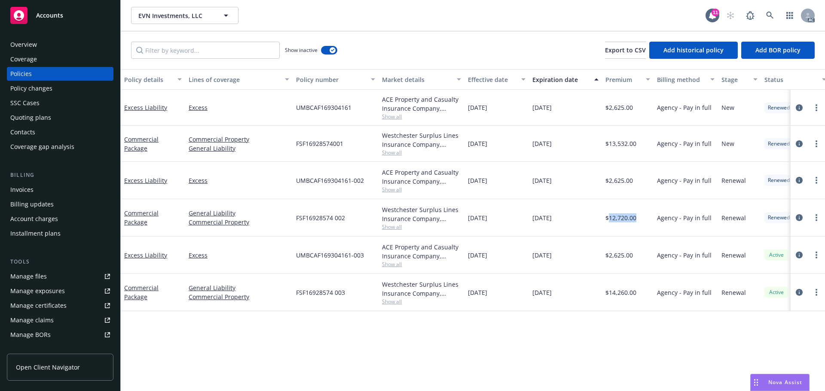
drag, startPoint x: 508, startPoint y: 226, endPoint x: 468, endPoint y: 225, distance: 40.0
click at [468, 225] on div "11/18/2023" at bounding box center [497, 217] width 64 height 37
drag, startPoint x: 564, startPoint y: 219, endPoint x: 516, endPoint y: 222, distance: 47.8
click at [516, 222] on div "Commercial Package General Liability Commercial Property FSF16928574 002 Westch…" at bounding box center [535, 217] width 829 height 37
drag, startPoint x: 513, startPoint y: 140, endPoint x: 488, endPoint y: 146, distance: 25.6
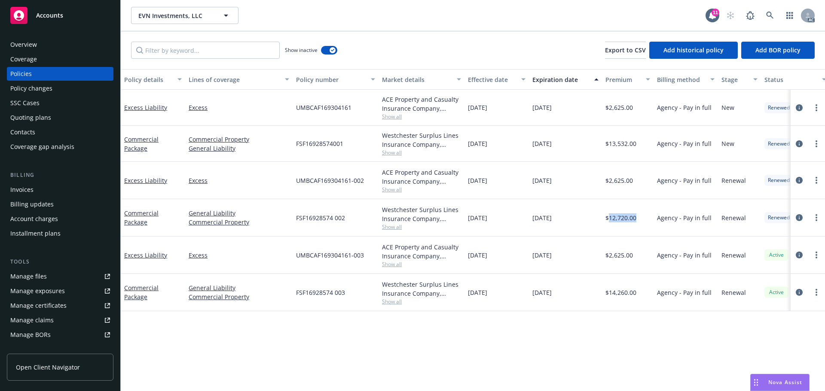
click at [488, 146] on div "11/18/2022" at bounding box center [497, 144] width 64 height 36
drag, startPoint x: 576, startPoint y: 142, endPoint x: 550, endPoint y: 144, distance: 26.3
click at [550, 144] on div "11/18/2023" at bounding box center [565, 144] width 73 height 36
click at [390, 153] on span "Show all" at bounding box center [421, 152] width 79 height 7
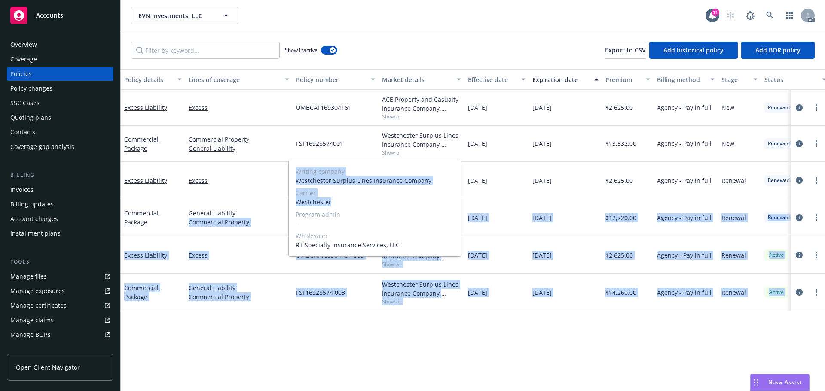
drag, startPoint x: 333, startPoint y: 203, endPoint x: 288, endPoint y: 205, distance: 45.1
click at [288, 205] on body "Accounts Overview Coverage Policies Policy changes SSC Cases Quoting plans Cont…" at bounding box center [412, 195] width 825 height 391
click at [341, 201] on span "Westchester" at bounding box center [375, 202] width 158 height 9
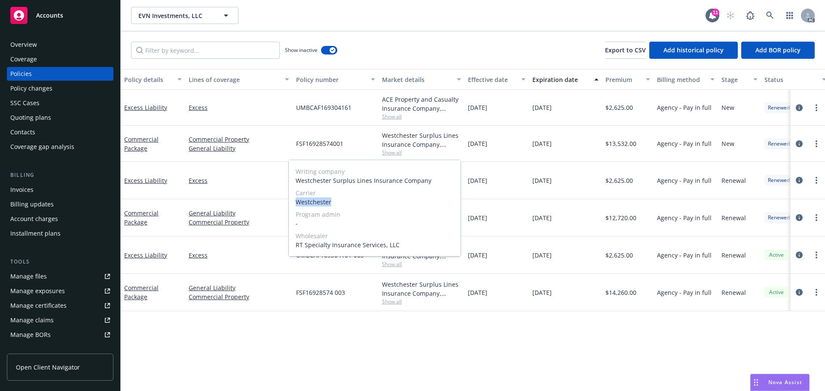
drag, startPoint x: 342, startPoint y: 203, endPoint x: 296, endPoint y: 203, distance: 46.0
click at [296, 203] on span "Westchester" at bounding box center [375, 202] width 158 height 9
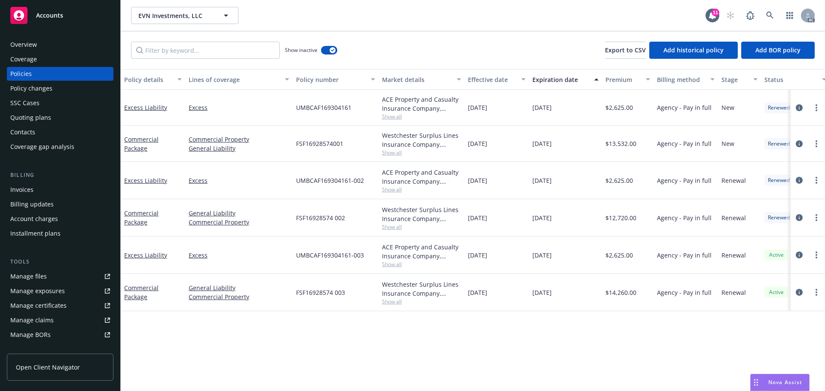
click at [501, 223] on div "11/18/2023" at bounding box center [497, 217] width 64 height 37
drag, startPoint x: 364, startPoint y: 144, endPoint x: 293, endPoint y: 144, distance: 70.5
click at [293, 144] on div "FSF16928574001" at bounding box center [336, 144] width 86 height 36
drag, startPoint x: 641, startPoint y: 145, endPoint x: 610, endPoint y: 146, distance: 30.5
click at [610, 146] on div "$13,532.00" at bounding box center [628, 144] width 52 height 36
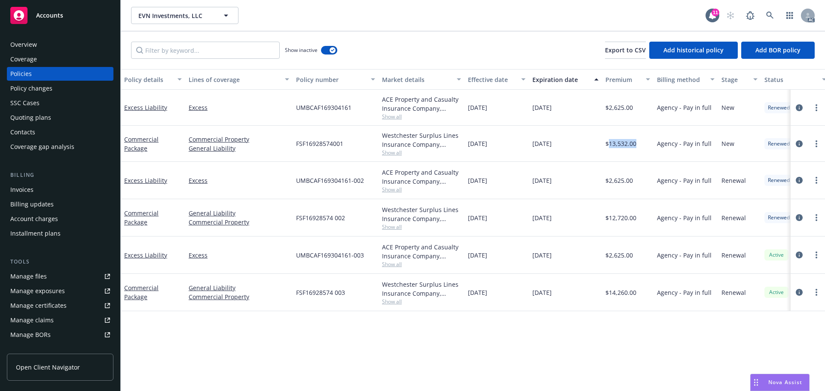
drag, startPoint x: 516, startPoint y: 145, endPoint x: 469, endPoint y: 146, distance: 46.8
click at [469, 146] on div "11/18/2022" at bounding box center [497, 144] width 64 height 36
drag, startPoint x: 579, startPoint y: 143, endPoint x: 528, endPoint y: 147, distance: 51.3
click at [528, 147] on div "Commercial Package Commercial Property General Liability FSF16928574001 Westche…" at bounding box center [535, 144] width 829 height 36
click at [372, 148] on div "FSF16928574001" at bounding box center [336, 144] width 86 height 36
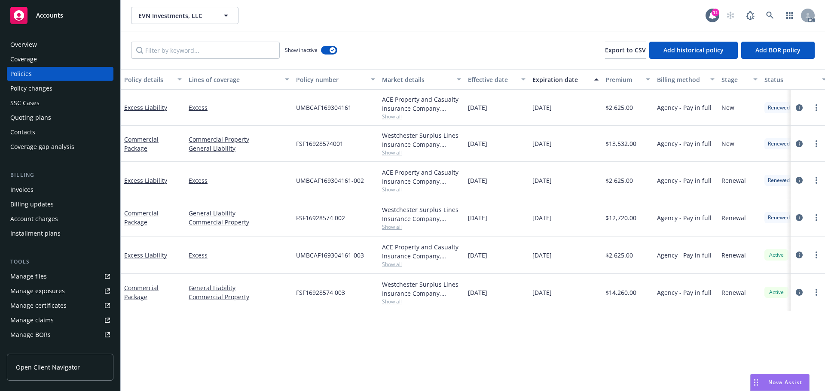
click at [389, 154] on span "Show all" at bounding box center [421, 152] width 79 height 7
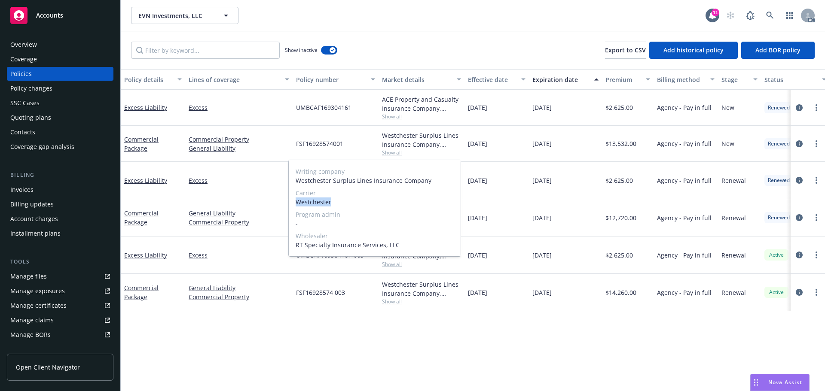
drag, startPoint x: 335, startPoint y: 206, endPoint x: 295, endPoint y: 204, distance: 40.0
click at [295, 204] on div "Writing company Westchester Surplus Lines Insurance Company Carrier Westchester…" at bounding box center [375, 208] width 172 height 96
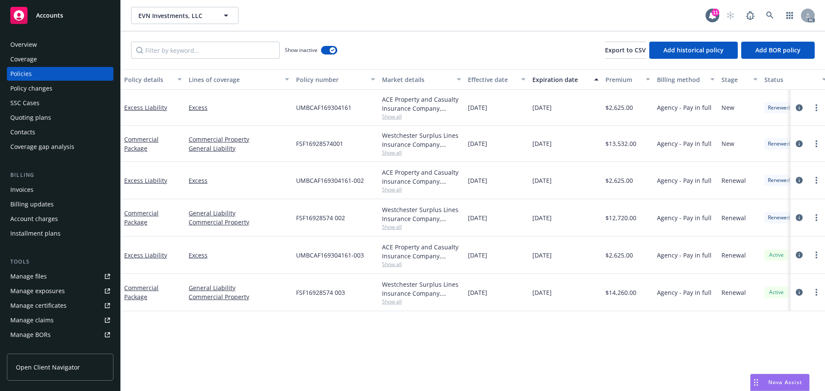
click at [569, 180] on div "11/18/2024" at bounding box center [565, 180] width 73 height 37
drag, startPoint x: 355, startPoint y: 141, endPoint x: 295, endPoint y: 143, distance: 60.2
click at [295, 143] on div "FSF16928574001" at bounding box center [336, 144] width 86 height 36
drag, startPoint x: 643, startPoint y: 145, endPoint x: 610, endPoint y: 143, distance: 32.7
click at [610, 143] on div "$13,532.00" at bounding box center [628, 144] width 52 height 36
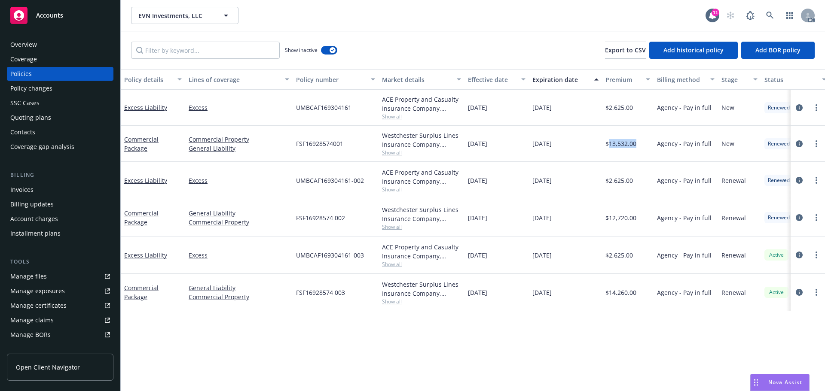
drag, startPoint x: 518, startPoint y: 155, endPoint x: 465, endPoint y: 151, distance: 52.5
click at [465, 151] on div "11/18/2022" at bounding box center [497, 144] width 64 height 36
drag, startPoint x: 558, startPoint y: 145, endPoint x: 522, endPoint y: 144, distance: 36.1
click at [522, 144] on div "Commercial Package Commercial Property General Liability FSF16928574001 Westche…" at bounding box center [535, 144] width 829 height 36
drag, startPoint x: 150, startPoint y: 150, endPoint x: 121, endPoint y: 140, distance: 30.8
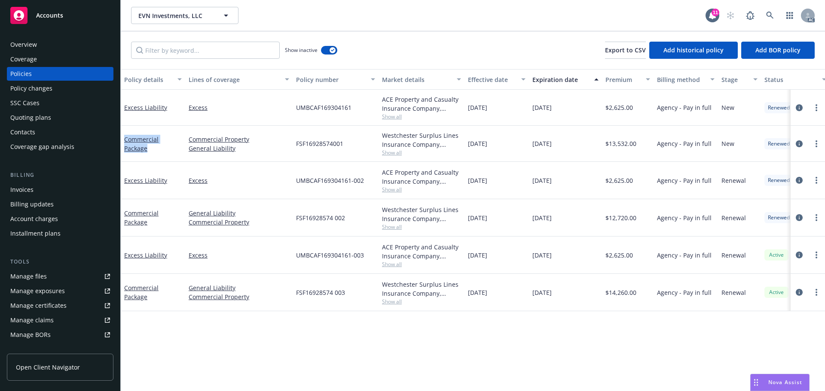
click at [121, 140] on div "Commercial Package" at bounding box center [153, 144] width 64 height 36
click at [210, 60] on div "Show inactive Export to CSV Add historical policy Add BOR policy" at bounding box center [473, 50] width 704 height 38
click at [210, 56] on input "Filter by keyword..." at bounding box center [205, 50] width 149 height 17
paste input "Commercial Package"
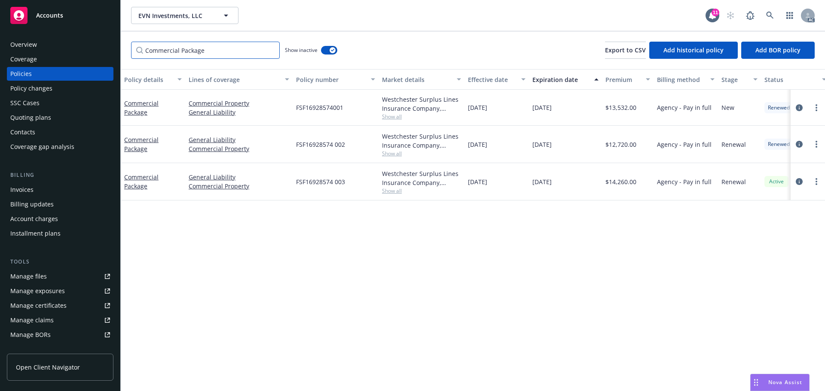
type input "Commercial Package"
click at [745, 261] on div "Policy details Lines of coverage Policy number Market details Effective date Ex…" at bounding box center [473, 230] width 704 height 322
click at [391, 193] on span "Show all" at bounding box center [421, 190] width 79 height 7
click at [516, 231] on div "Policy details Lines of coverage Policy number Market details Effective date Ex…" at bounding box center [473, 230] width 704 height 322
click at [390, 164] on div "Commercial Package Commercial Property General Liability FSF16928574001 Westche…" at bounding box center [535, 141] width 829 height 103
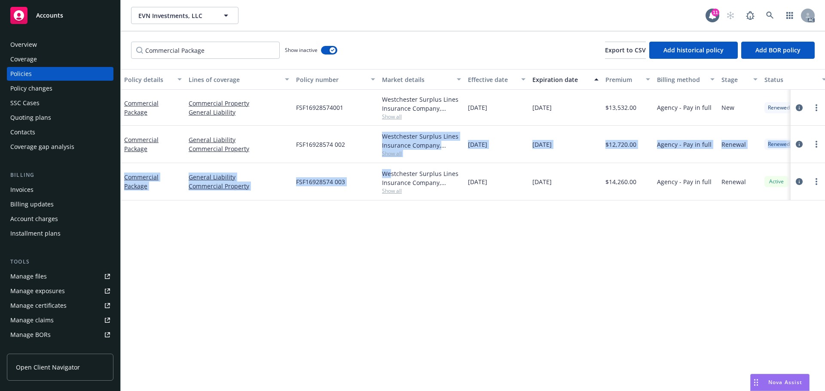
click at [395, 157] on span "Show all" at bounding box center [421, 153] width 79 height 7
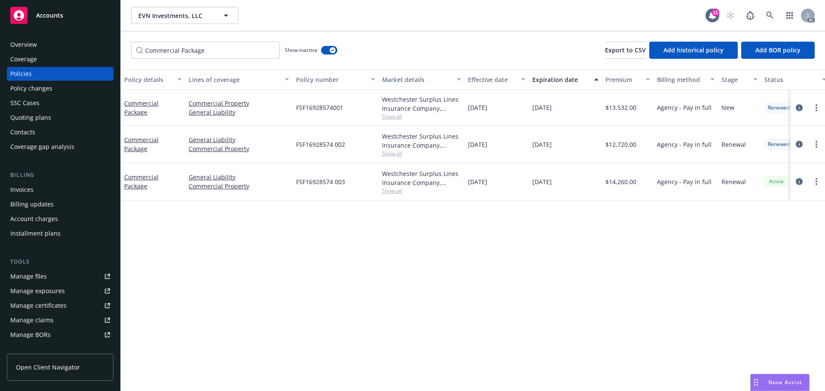
click at [479, 177] on span "11/18/2024" at bounding box center [477, 181] width 19 height 9
click at [406, 117] on span "Show all" at bounding box center [421, 116] width 79 height 7
click at [517, 159] on div "11/18/2023" at bounding box center [497, 144] width 64 height 37
drag, startPoint x: 410, startPoint y: 185, endPoint x: 405, endPoint y: 188, distance: 5.6
click at [410, 185] on div "Westchester Surplus Lines Insurance Company, Chubb Group, RT Specialty Insuranc…" at bounding box center [421, 178] width 79 height 18
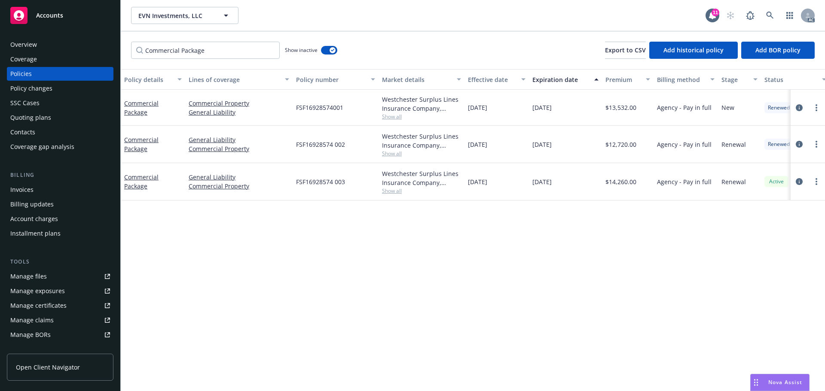
click at [403, 189] on span "Show all" at bounding box center [421, 190] width 79 height 7
click at [480, 205] on div "Policy details Lines of coverage Policy number Market details Effective date Ex…" at bounding box center [473, 230] width 704 height 322
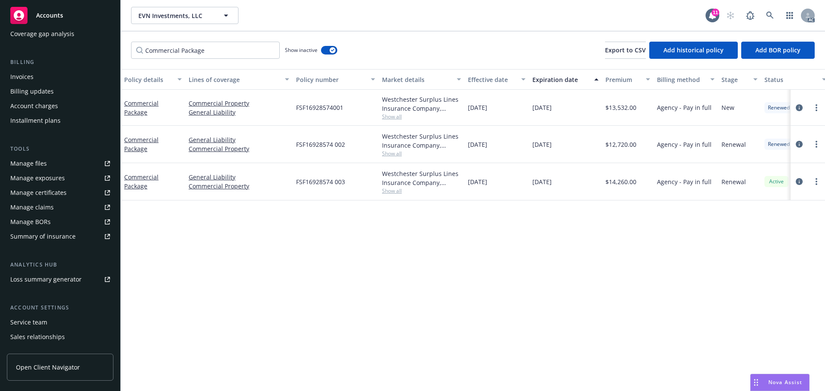
scroll to position [154, 0]
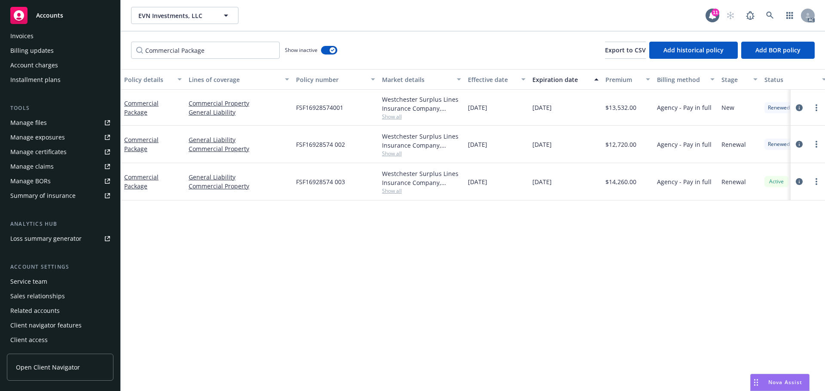
click at [32, 285] on div "Service team" at bounding box center [28, 282] width 37 height 14
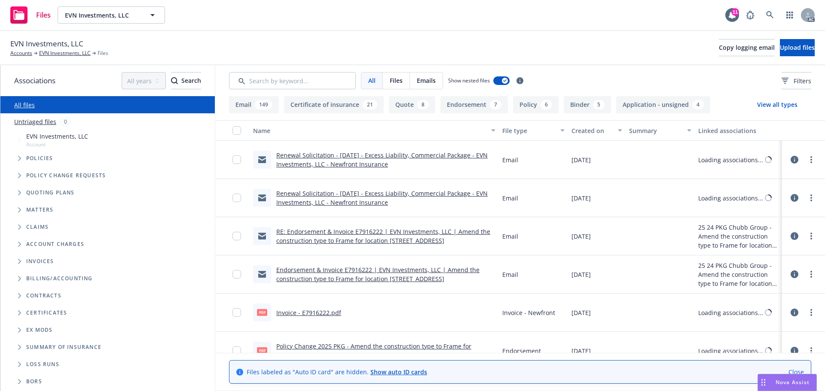
click at [23, 161] on span "Tree Example" at bounding box center [19, 159] width 14 height 14
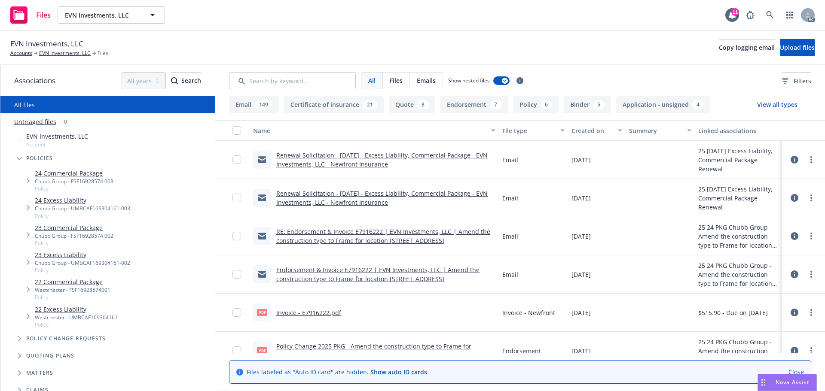
click at [91, 175] on link "24 Commercial Package" at bounding box center [74, 173] width 79 height 9
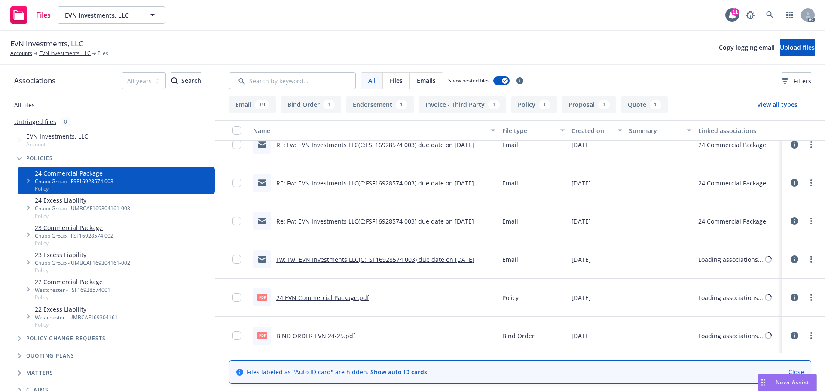
scroll to position [736, 0]
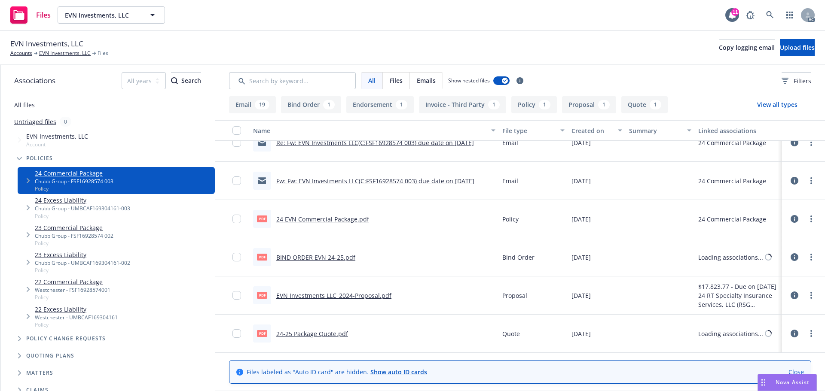
click at [339, 217] on link "24 EVN Commercial Package.pdf" at bounding box center [322, 219] width 93 height 8
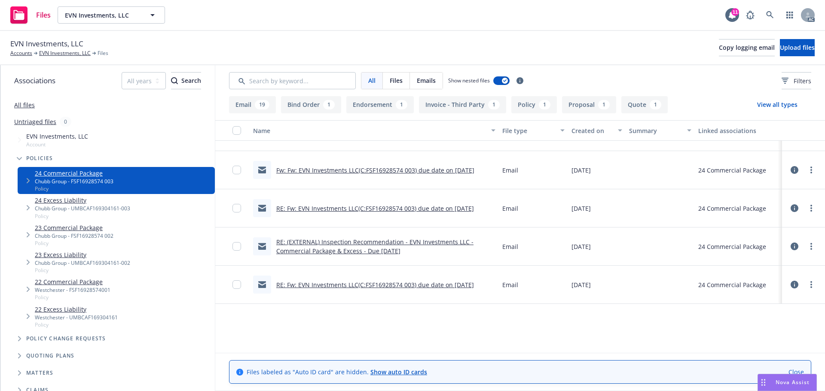
scroll to position [392, 0]
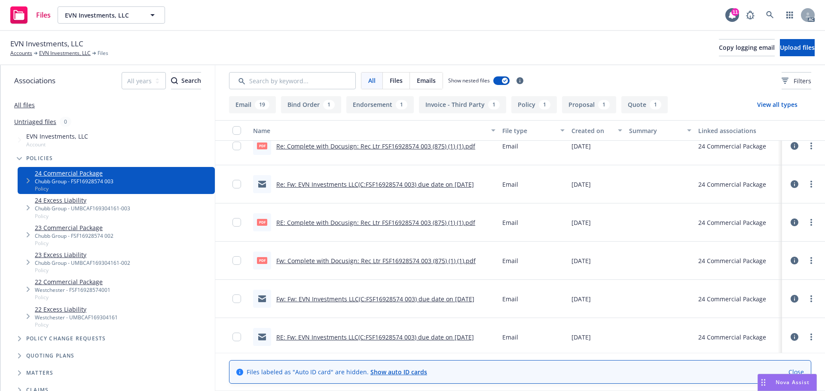
click at [440, 217] on div "pdf RE: Complete with Docusign: Rec Ltr FSF16928574 003 (875) (1) (1).pdf" at bounding box center [364, 223] width 222 height 18
click at [430, 220] on link "RE: Complete with Docusign: Rec Ltr FSF16928574 003 (875) (1) (1).pdf" at bounding box center [375, 223] width 199 height 8
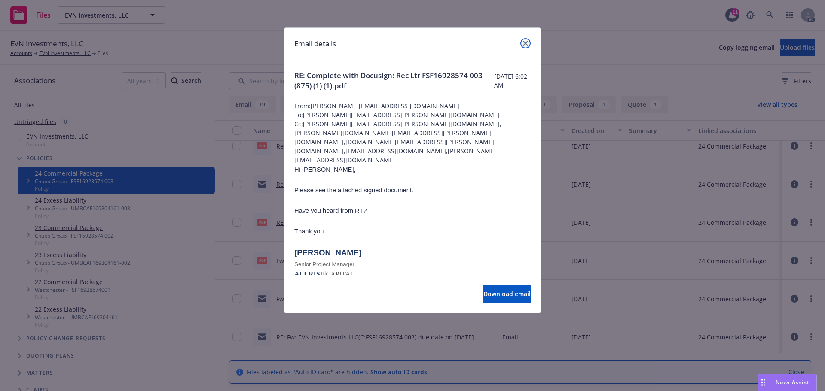
click at [523, 47] on link "close" at bounding box center [525, 43] width 10 height 10
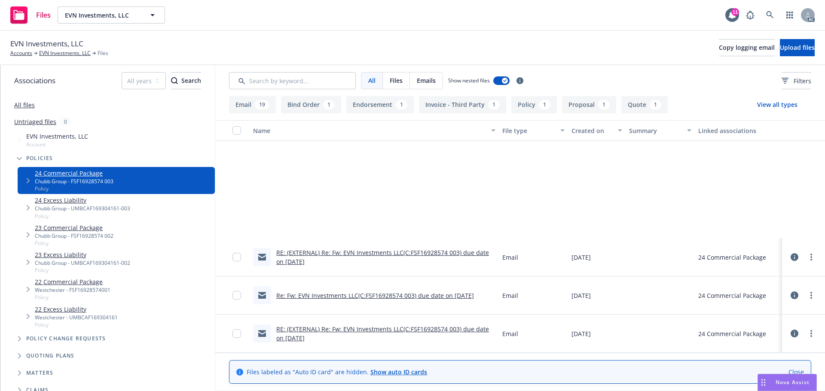
scroll to position [263, 0]
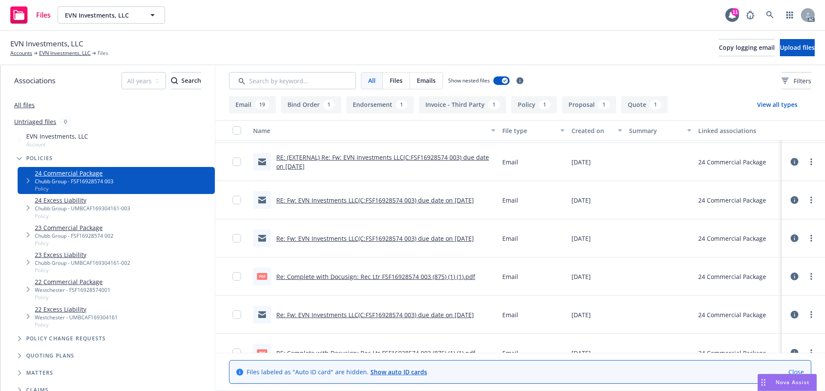
click at [353, 281] on div "pdf Re: Complete with Docusign: Rec Ltr FSF16928574 003 (875) (1) (1).pdf" at bounding box center [364, 277] width 222 height 18
click at [354, 279] on link "Re: Complete with Docusign: Rec Ltr FSF16928574 003 (875) (1) (1).pdf" at bounding box center [375, 277] width 199 height 8
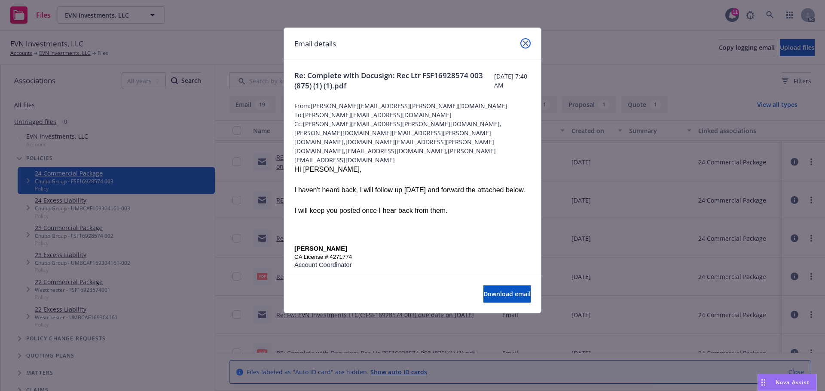
click at [526, 39] on link "close" at bounding box center [525, 43] width 10 height 10
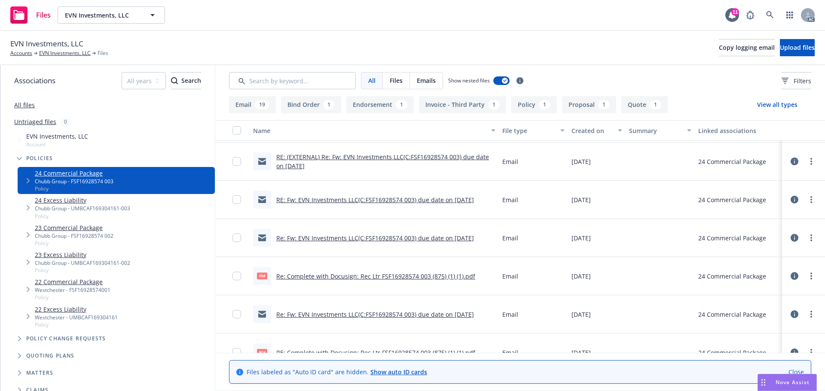
scroll to position [349, 0]
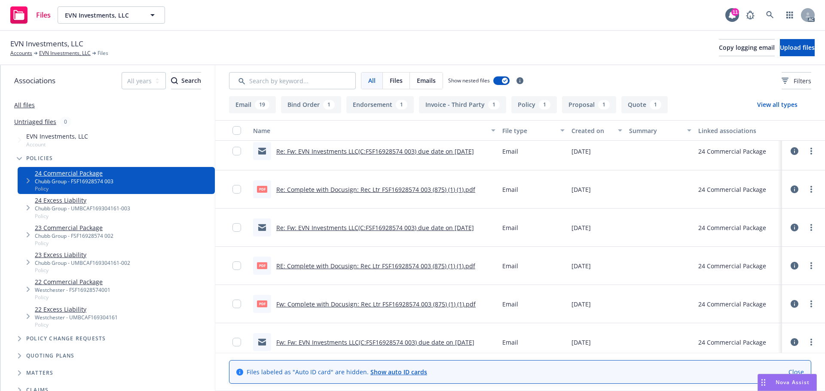
click at [408, 269] on link "RE: Complete with Docusign: Rec Ltr FSF16928574 003 (875) (1) (1).pdf" at bounding box center [375, 266] width 199 height 8
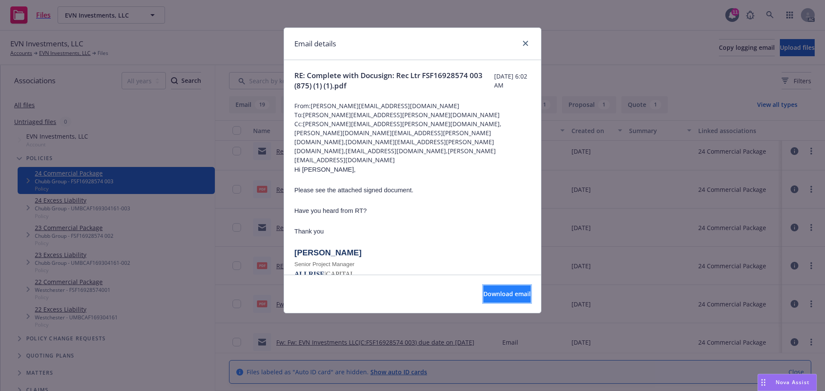
click at [483, 287] on button "Download email" at bounding box center [506, 294] width 47 height 17
click at [531, 41] on div "Email details" at bounding box center [412, 44] width 257 height 32
click at [524, 40] on link "close" at bounding box center [525, 43] width 10 height 10
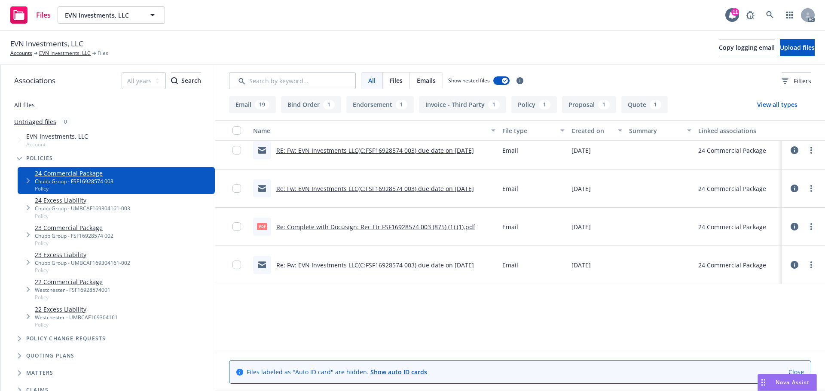
scroll to position [177, 0]
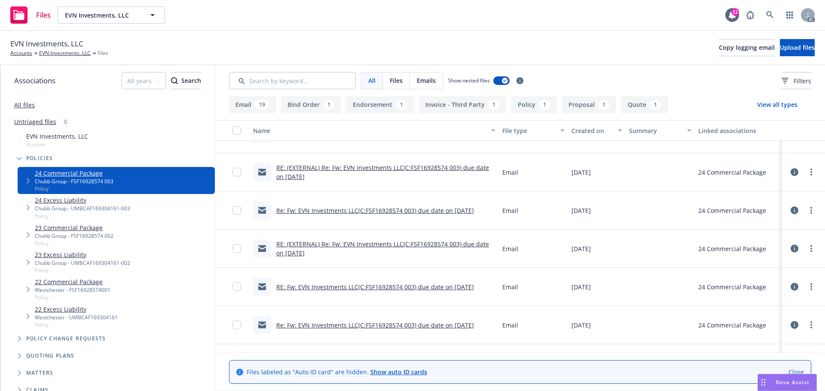
click at [378, 102] on button "Endorsement 1" at bounding box center [379, 104] width 67 height 17
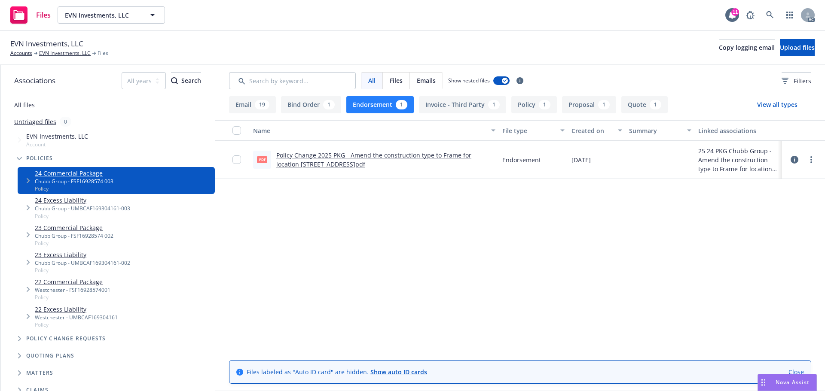
scroll to position [0, 0]
click at [345, 157] on link "Policy Change 2025 PKG - Amend the construction type to Frame for location 875 …" at bounding box center [373, 159] width 195 height 17
click at [386, 104] on button "Endorsement 1" at bounding box center [379, 104] width 67 height 17
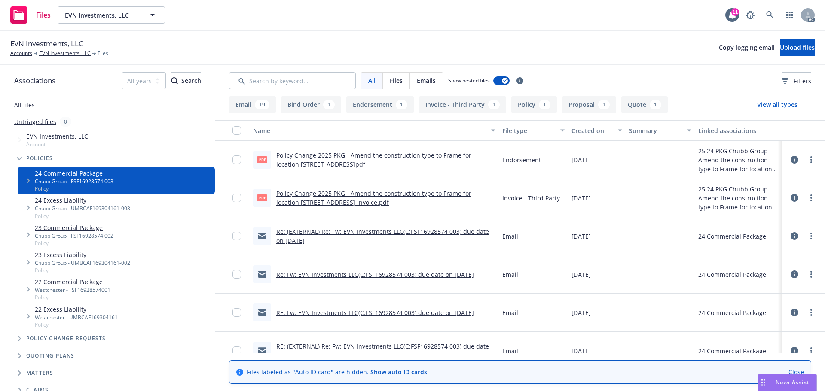
click at [25, 107] on link "All files" at bounding box center [24, 105] width 21 height 8
click at [284, 80] on input "Search by keyword..." at bounding box center [292, 80] width 127 height 17
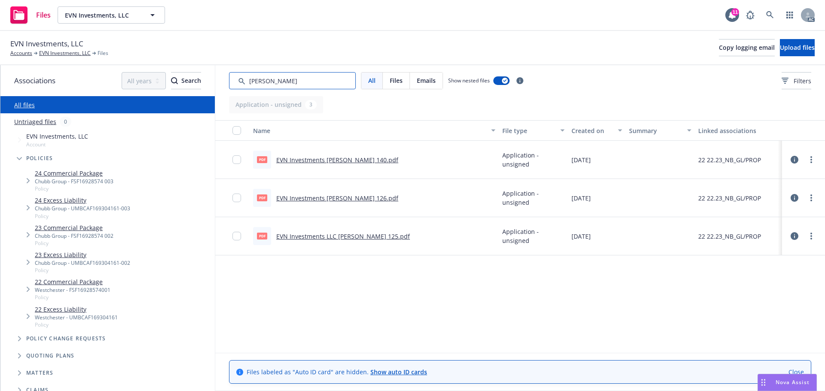
drag, startPoint x: 279, startPoint y: 82, endPoint x: 254, endPoint y: 79, distance: 26.0
click at [254, 79] on input "Search by keyword..." at bounding box center [292, 80] width 127 height 17
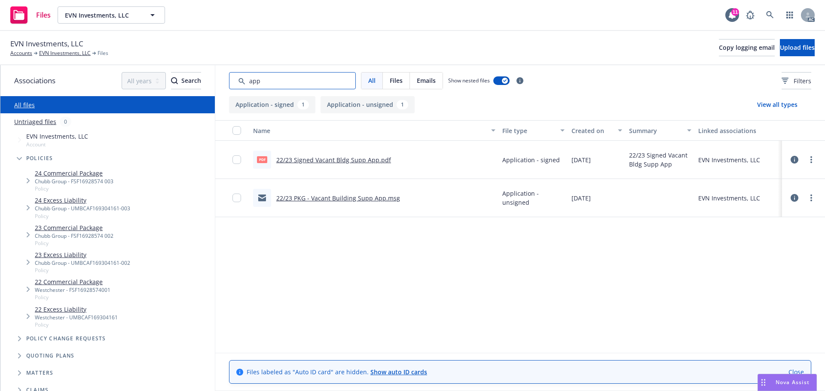
drag, startPoint x: 283, startPoint y: 80, endPoint x: 220, endPoint y: 87, distance: 63.9
click at [220, 87] on div "All Files Emails Show nested files Filters" at bounding box center [520, 80] width 610 height 31
type input "app"
click at [301, 160] on link "22/23 Signed Vacant Bldg Supp App.pdf" at bounding box center [333, 160] width 115 height 8
click at [275, 86] on input "Search by keyword..." at bounding box center [292, 80] width 127 height 17
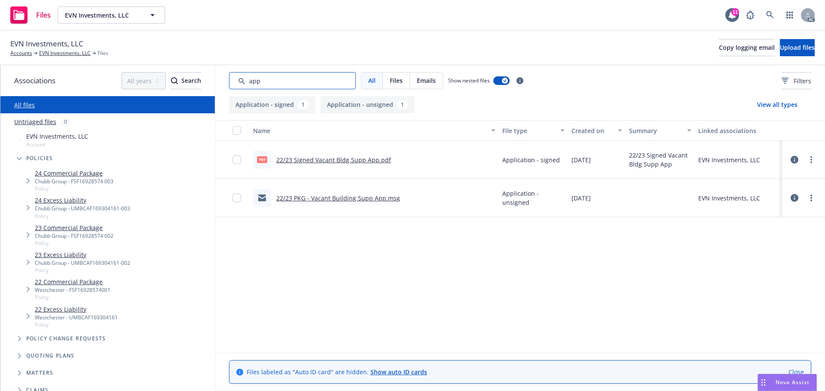
drag, startPoint x: 286, startPoint y: 83, endPoint x: 224, endPoint y: 68, distance: 63.8
click at [224, 68] on div "All Files Emails Show nested files Filters" at bounding box center [520, 80] width 610 height 31
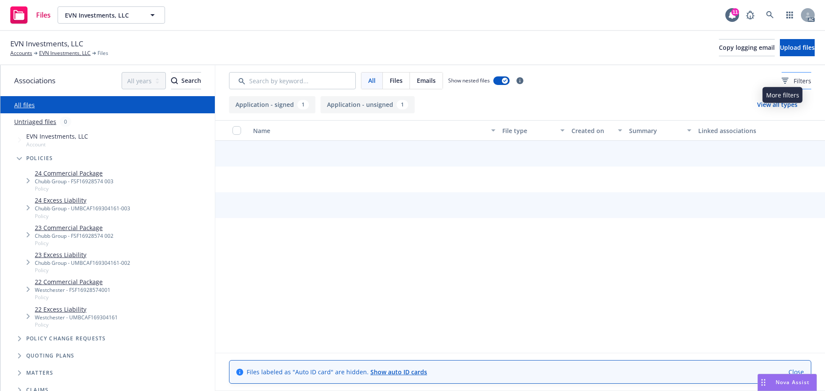
click at [782, 80] on div "Filters" at bounding box center [797, 80] width 30 height 9
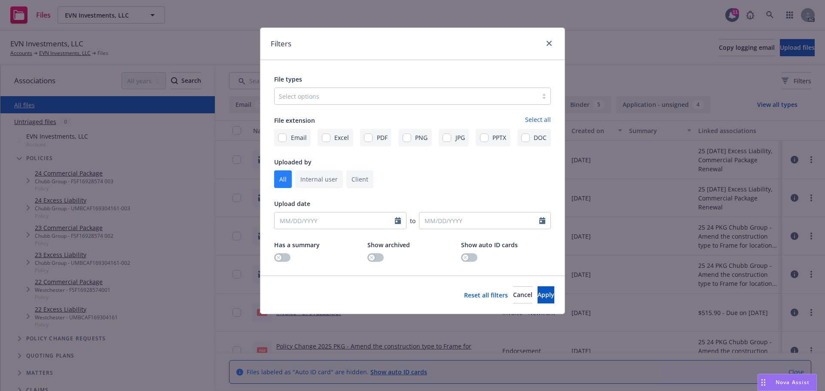
click at [410, 83] on div "File types" at bounding box center [412, 79] width 277 height 10
click at [387, 95] on div at bounding box center [406, 96] width 254 height 10
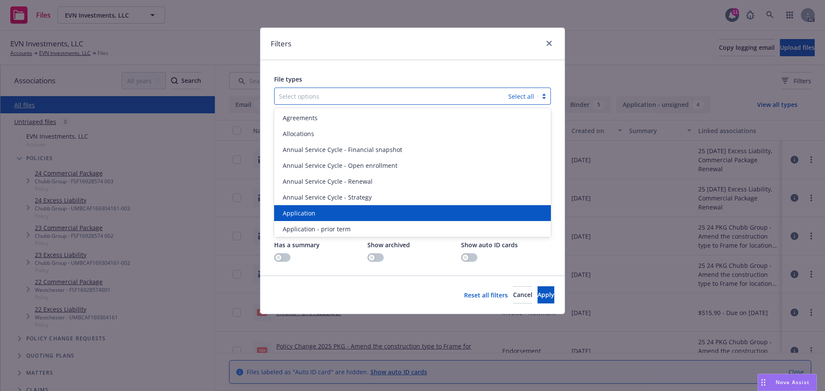
click at [316, 208] on div "Application" at bounding box center [412, 213] width 277 height 16
click at [308, 209] on span "Application - prior term" at bounding box center [317, 213] width 68 height 9
click at [308, 209] on span "Application - signed" at bounding box center [312, 213] width 58 height 9
click at [308, 209] on span "Application - unsigned" at bounding box center [315, 213] width 65 height 9
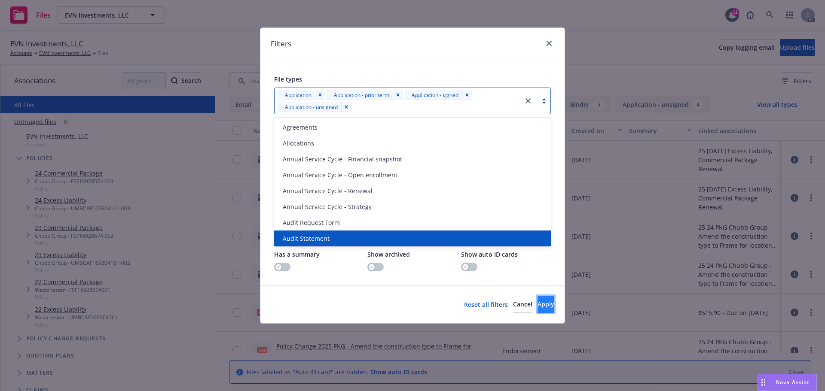
click at [538, 313] on button "Apply" at bounding box center [546, 304] width 17 height 17
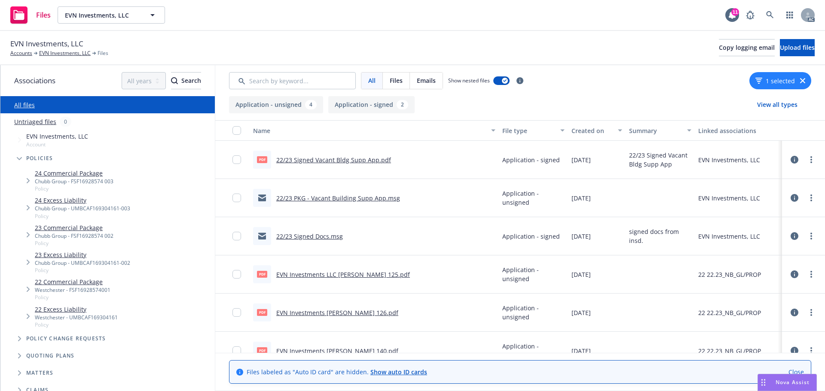
click at [590, 135] on button "Created on" at bounding box center [597, 130] width 58 height 21
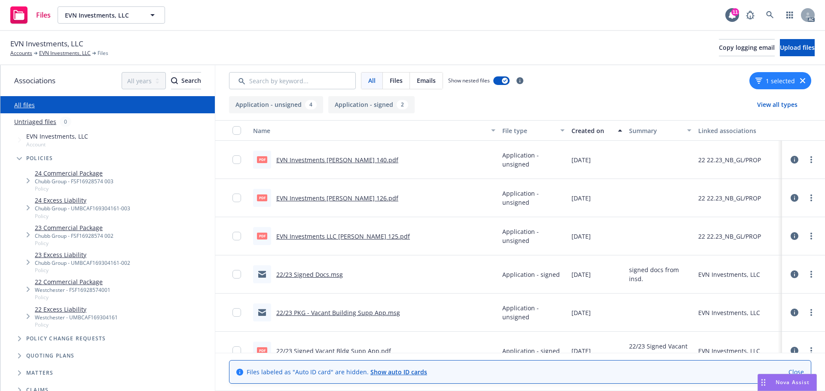
click at [590, 134] on div "Created on" at bounding box center [592, 130] width 41 height 9
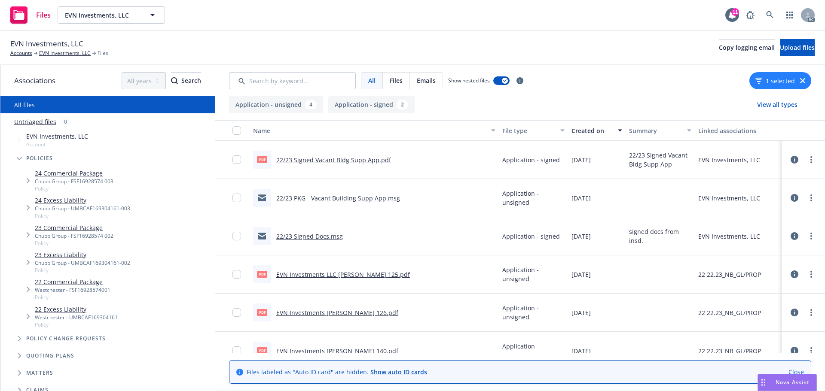
scroll to position [17, 0]
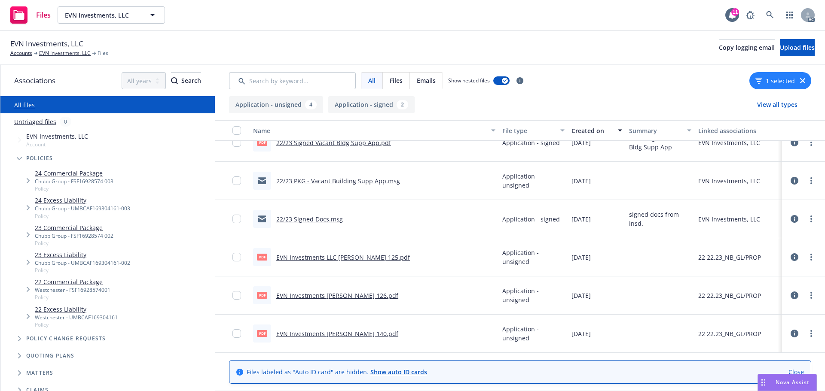
click at [810, 78] on div "1 selected" at bounding box center [780, 80] width 62 height 17
click at [805, 79] on div "1 selected" at bounding box center [780, 80] width 62 height 17
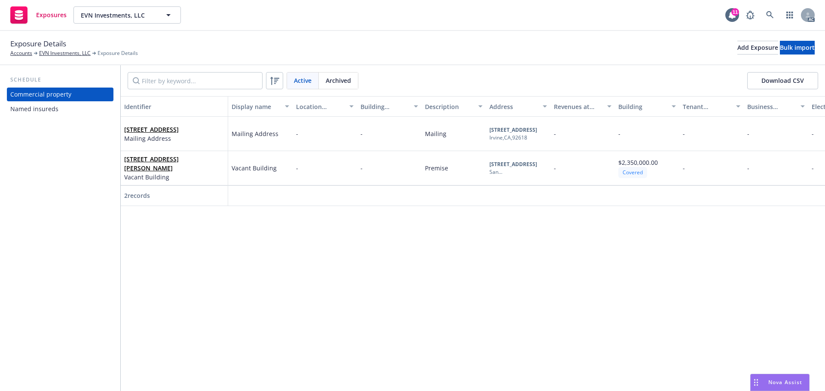
drag, startPoint x: 202, startPoint y: 216, endPoint x: 264, endPoint y: 219, distance: 62.4
click at [264, 219] on div "Identifier Display name Location number Building number Description Address Rev…" at bounding box center [473, 243] width 704 height 295
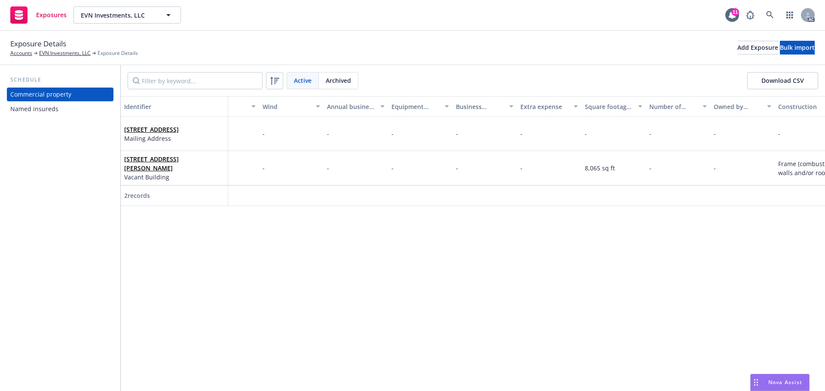
scroll to position [0, 937]
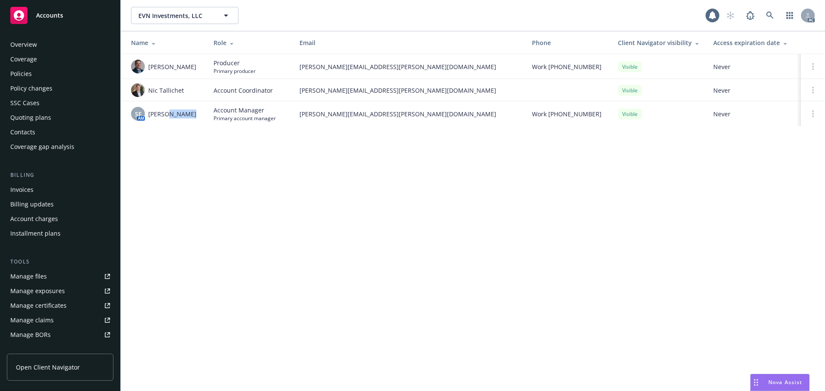
scroll to position [154, 0]
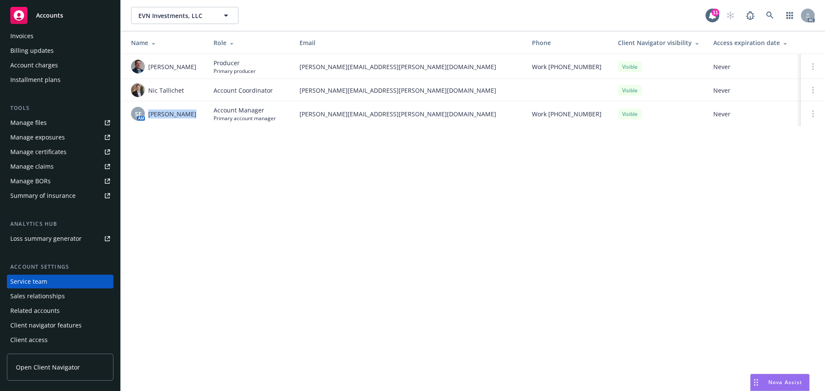
click at [149, 122] on td "SF AM [PERSON_NAME]" at bounding box center [164, 113] width 86 height 25
click at [197, 119] on div "SF AM [PERSON_NAME]" at bounding box center [165, 114] width 69 height 14
drag, startPoint x: 161, startPoint y: 120, endPoint x: 145, endPoint y: 120, distance: 15.5
click at [145, 120] on div "SF AM [PERSON_NAME]" at bounding box center [165, 114] width 69 height 14
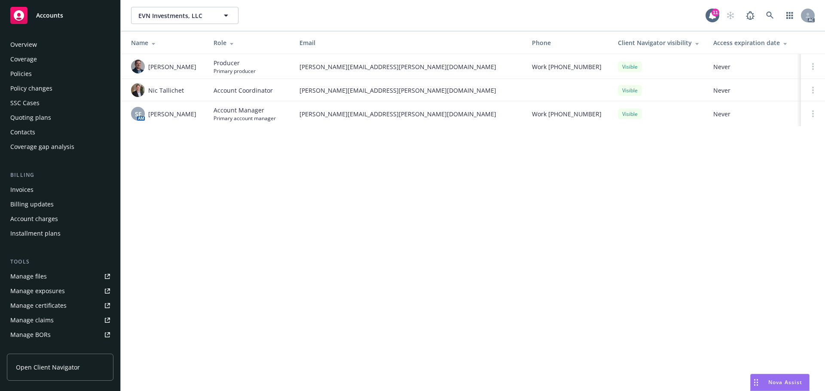
scroll to position [154, 0]
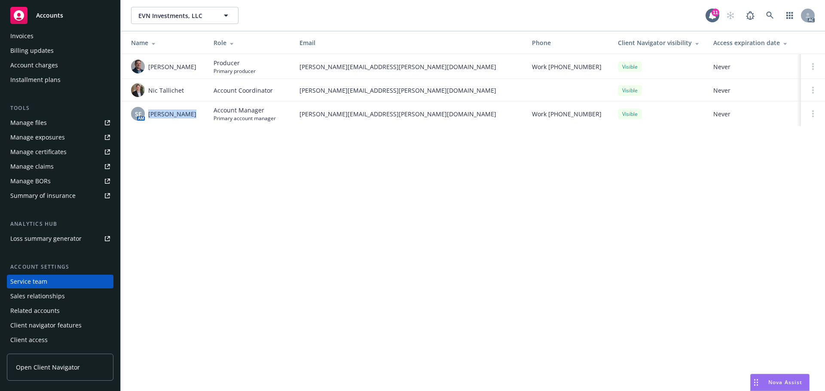
drag, startPoint x: 197, startPoint y: 113, endPoint x: 148, endPoint y: 117, distance: 49.2
click at [148, 117] on div "SF AM [PERSON_NAME]" at bounding box center [165, 114] width 69 height 14
copy span "[PERSON_NAME]"
drag, startPoint x: 300, startPoint y: 116, endPoint x: 423, endPoint y: 123, distance: 123.1
click at [423, 123] on td "[PERSON_NAME][EMAIL_ADDRESS][PERSON_NAME][DOMAIN_NAME]" at bounding box center [409, 113] width 232 height 25
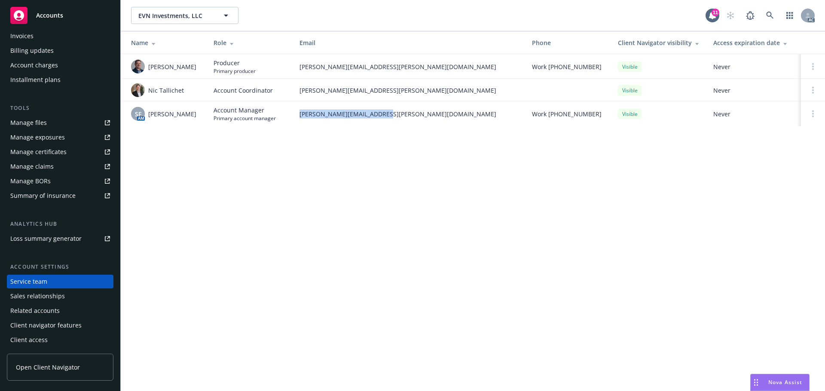
copy span "[PERSON_NAME][EMAIL_ADDRESS][PERSON_NAME][DOMAIN_NAME]"
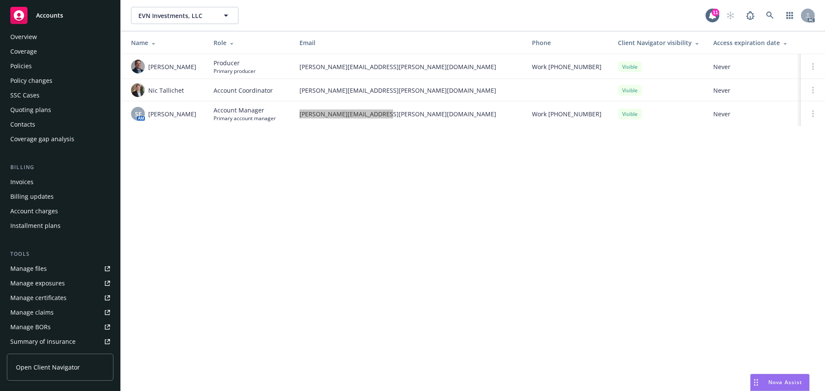
scroll to position [0, 0]
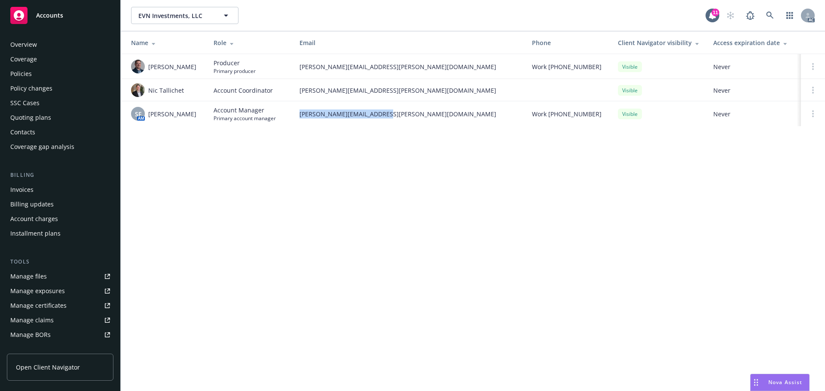
click at [55, 70] on div "Policies" at bounding box center [60, 74] width 100 height 14
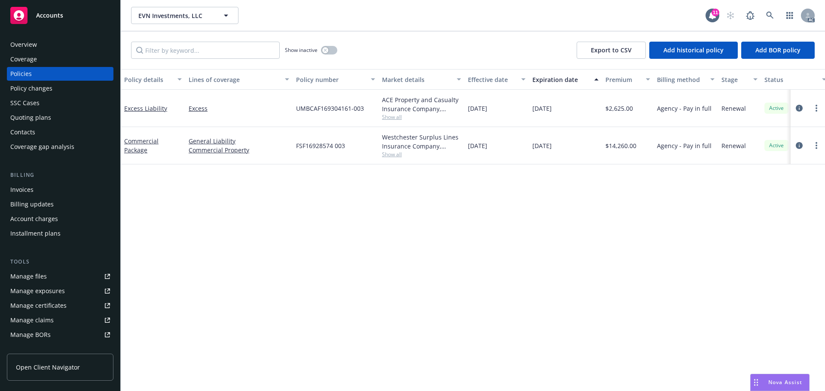
drag, startPoint x: 561, startPoint y: 150, endPoint x: 528, endPoint y: 152, distance: 33.2
click at [528, 152] on div "Commercial Package General Liability Commercial Property FSF16928574 003 Westch…" at bounding box center [535, 145] width 829 height 37
copy div "11/18/2025"
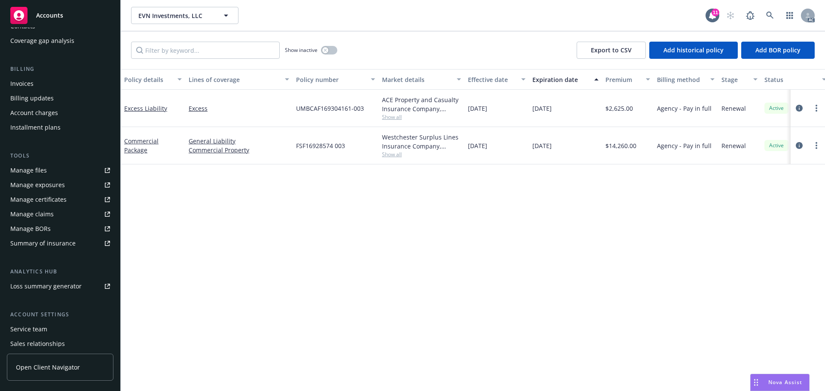
scroll to position [111, 0]
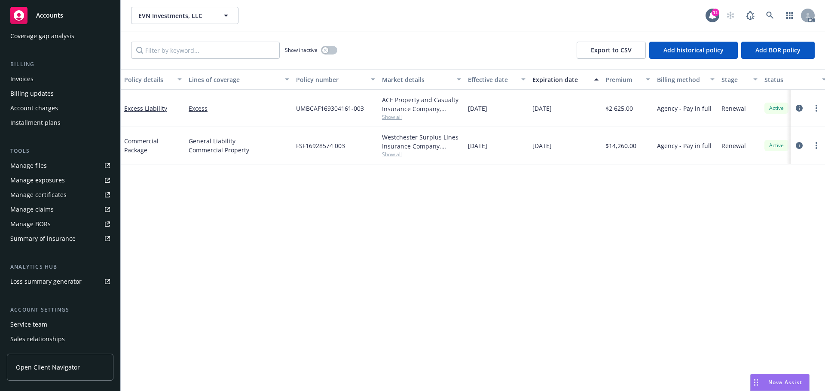
click at [28, 327] on div "Service team" at bounding box center [28, 325] width 37 height 14
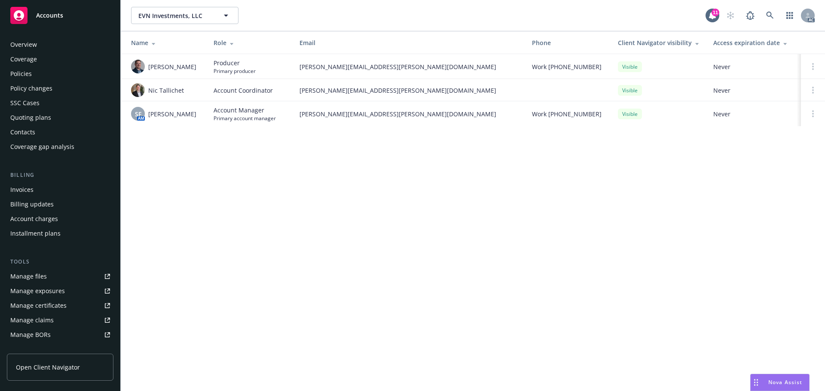
click at [38, 48] on div "Overview" at bounding box center [60, 45] width 100 height 14
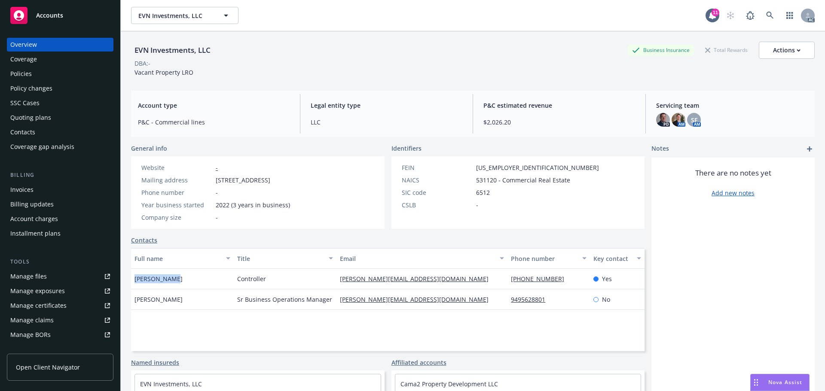
drag, startPoint x: 190, startPoint y: 281, endPoint x: 134, endPoint y: 282, distance: 55.9
click at [134, 282] on div "Elena Rybina" at bounding box center [182, 279] width 103 height 21
copy span "Elena Rybina"
drag, startPoint x: 280, startPoint y: 277, endPoint x: 223, endPoint y: 282, distance: 57.8
click at [223, 282] on div "Elena Rybina Controller elena@allrisecapital.com 1-858-729-3907 Yes" at bounding box center [388, 279] width 514 height 21
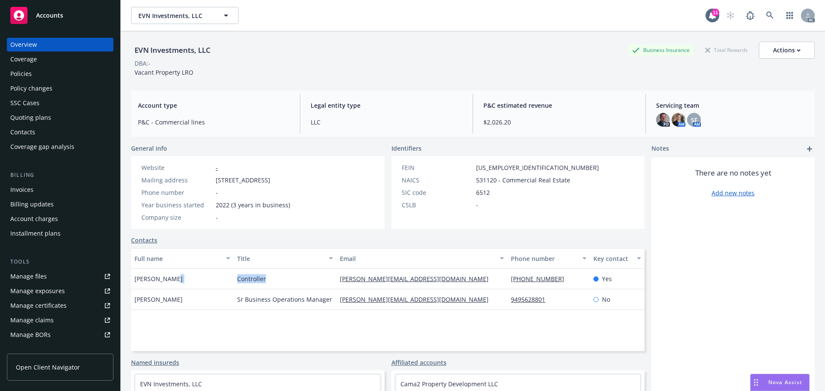
copy div "Controller"
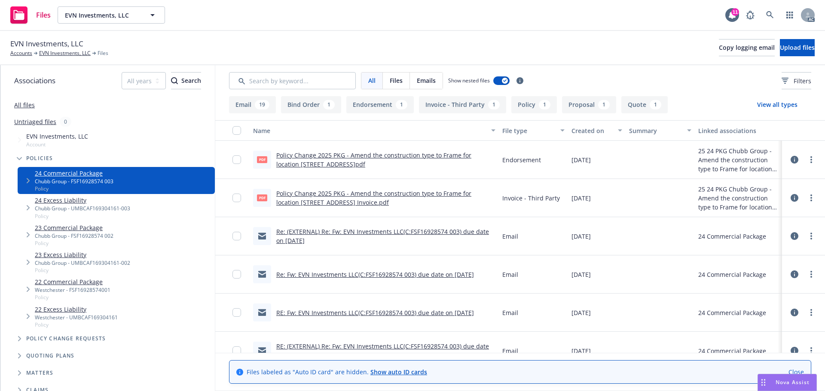
click at [372, 107] on button "Endorsement 1" at bounding box center [379, 104] width 67 height 17
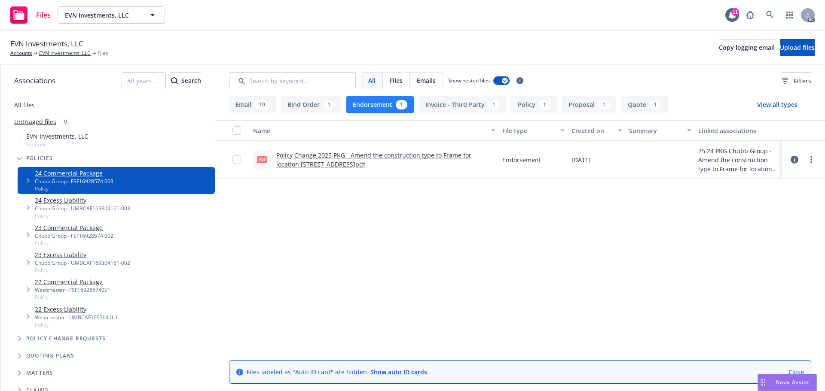
click at [312, 163] on link "Policy Change 2025 PKG - Amend the construction type to Frame for location 875 …" at bounding box center [373, 159] width 195 height 17
click at [17, 105] on link "All files" at bounding box center [24, 105] width 21 height 8
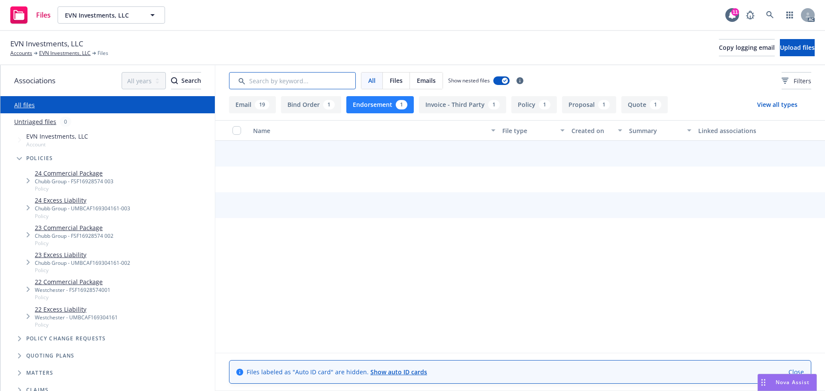
click at [278, 89] on input "Search by keyword..." at bounding box center [292, 80] width 127 height 17
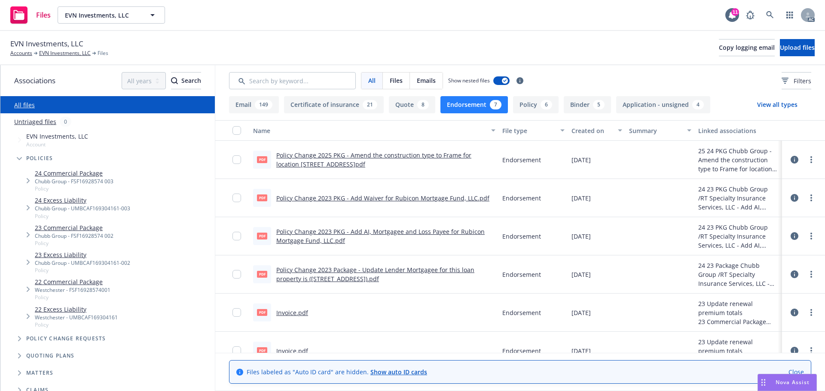
click at [459, 101] on button "Endorsement 7" at bounding box center [473, 104] width 67 height 17
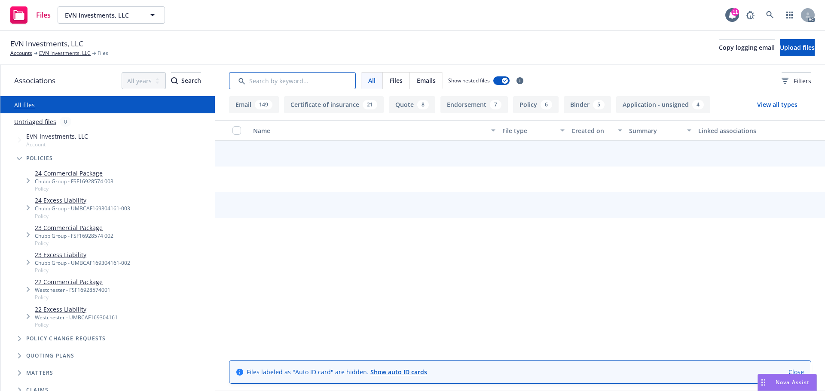
click at [311, 75] on input "Search by keyword..." at bounding box center [292, 80] width 127 height 17
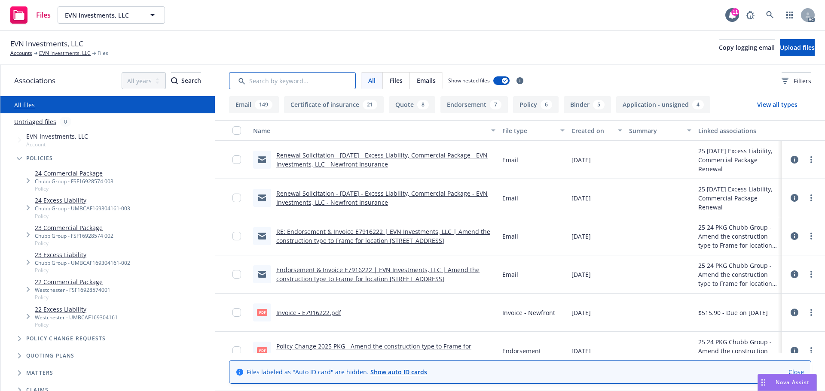
click at [305, 85] on input "Search by keyword..." at bounding box center [292, 80] width 127 height 17
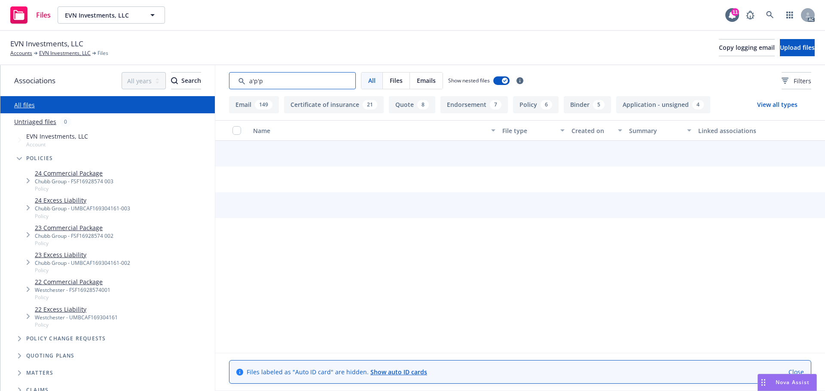
type input "app"
drag, startPoint x: 275, startPoint y: 79, endPoint x: 216, endPoint y: 82, distance: 59.4
click at [216, 82] on div "All Files Emails Show nested files Filters" at bounding box center [520, 80] width 610 height 31
click at [470, 52] on div "EVN Investments, LLC Accounts EVN Investments, LLC Files Copy logging email Upl…" at bounding box center [412, 47] width 804 height 19
click at [794, 83] on span "Filters" at bounding box center [803, 80] width 18 height 9
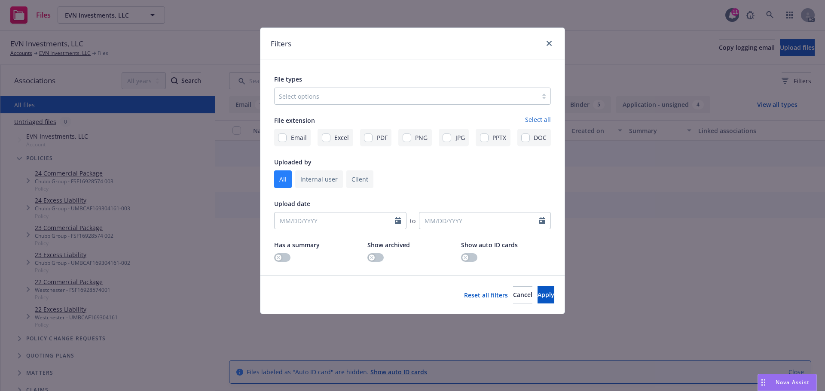
click at [401, 87] on div "File types Select options" at bounding box center [412, 89] width 277 height 31
click at [359, 91] on div "Select options" at bounding box center [406, 96] width 263 height 14
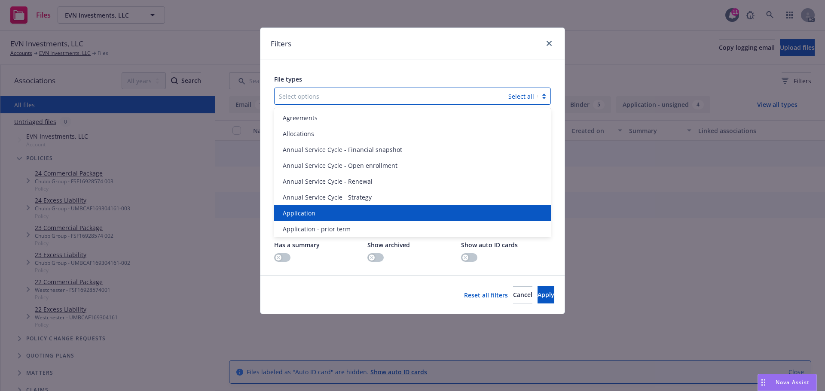
click at [306, 207] on div "Application" at bounding box center [412, 213] width 277 height 16
click at [306, 221] on div "Application - prior term" at bounding box center [412, 229] width 277 height 16
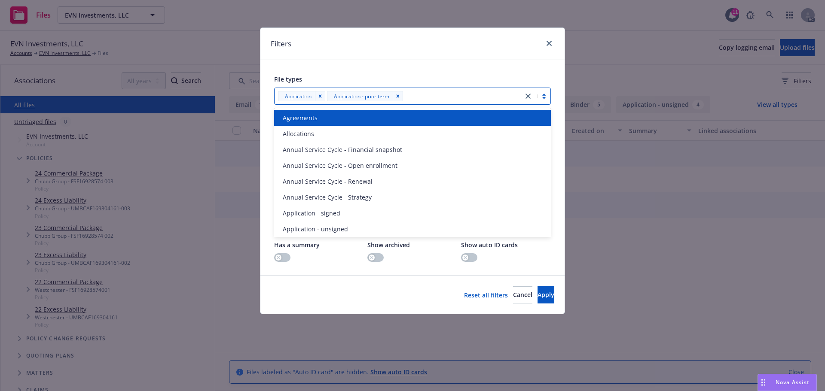
click at [306, 207] on div "Application - signed" at bounding box center [412, 213] width 277 height 16
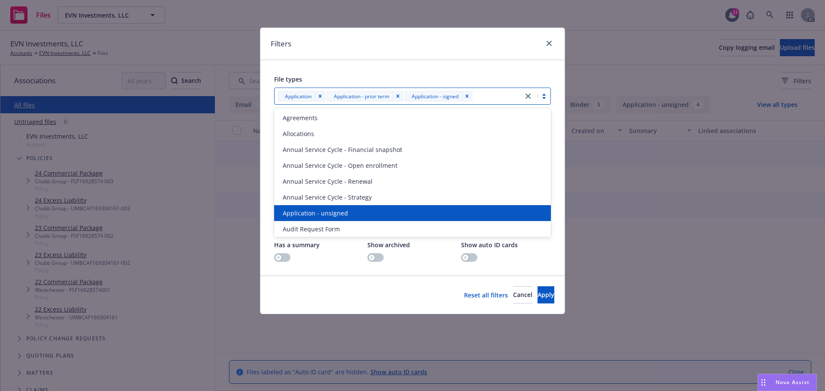
click at [306, 207] on div "Application - unsigned" at bounding box center [412, 213] width 277 height 16
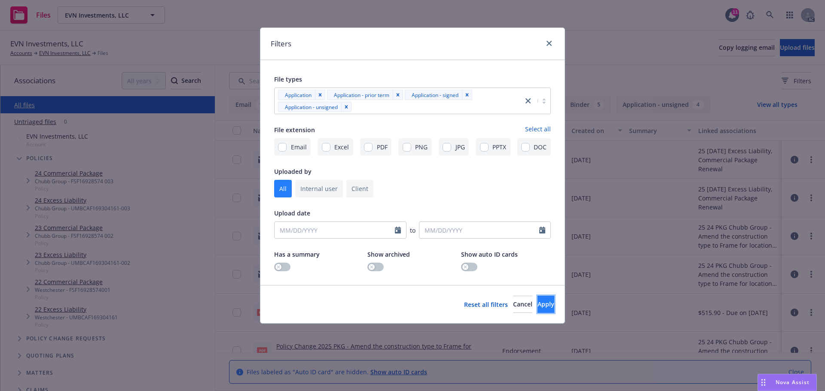
click at [541, 312] on button "Apply" at bounding box center [546, 304] width 17 height 17
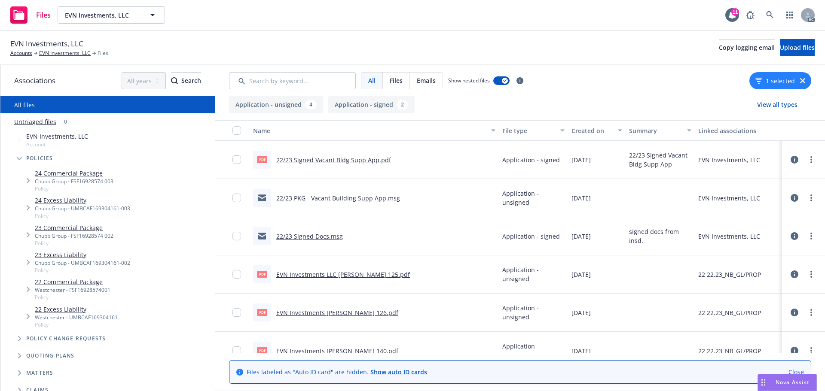
click at [587, 125] on button "Created on" at bounding box center [597, 130] width 58 height 21
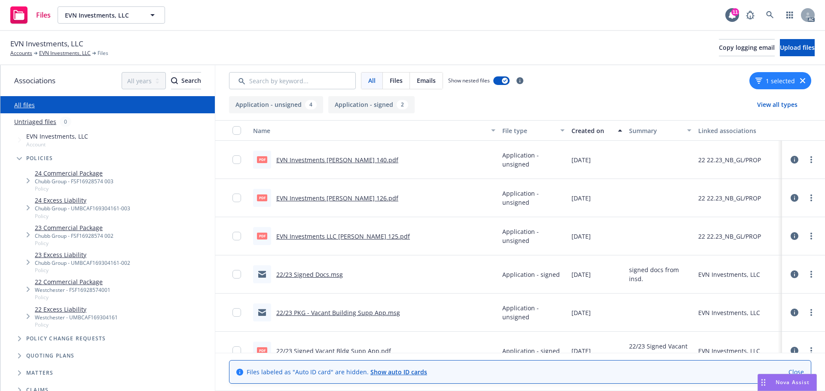
click at [586, 125] on button "Created on" at bounding box center [597, 130] width 58 height 21
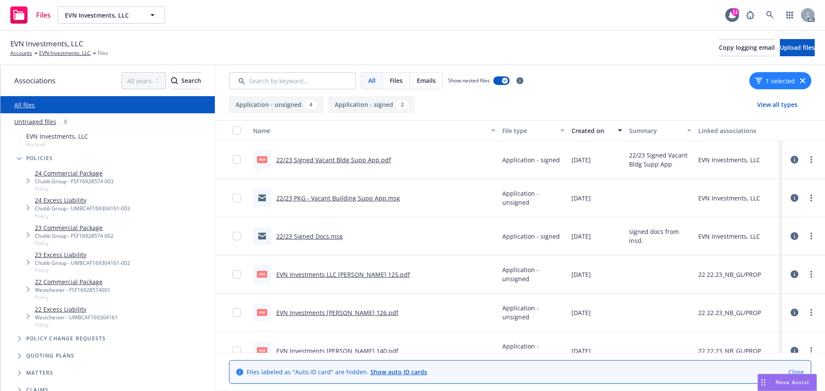
click at [327, 162] on link "22/23 Signed Vacant Bldg Supp App.pdf" at bounding box center [333, 160] width 115 height 8
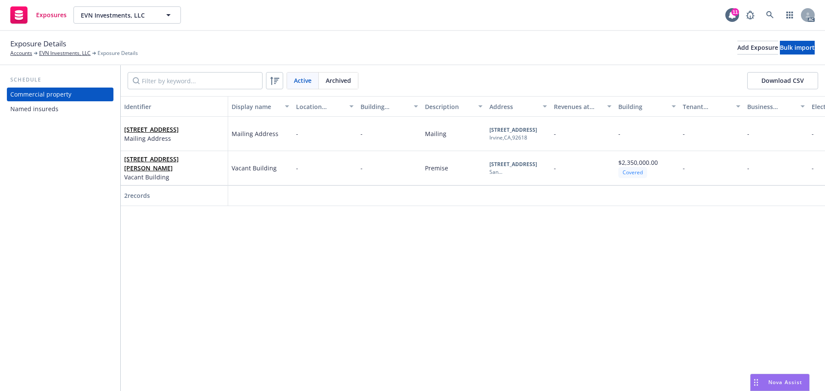
click at [209, 94] on div "Active Archived Download CSV" at bounding box center [473, 80] width 704 height 31
click at [208, 86] on input "Filter by keyword..." at bounding box center [195, 80] width 135 height 17
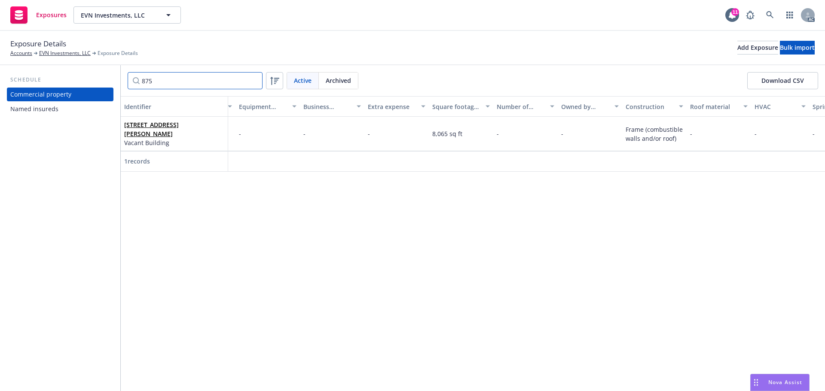
scroll to position [0, 883]
type input "875"
drag, startPoint x: 651, startPoint y: 131, endPoint x: 628, endPoint y: 134, distance: 23.4
click at [628, 134] on div "[STREET_ADDRESS][PERSON_NAME] [GEOGRAPHIC_DATA] Vacant Building - - Premise [ST…" at bounding box center [513, 134] width 2550 height 34
drag, startPoint x: 655, startPoint y: 132, endPoint x: 633, endPoint y: 134, distance: 22.4
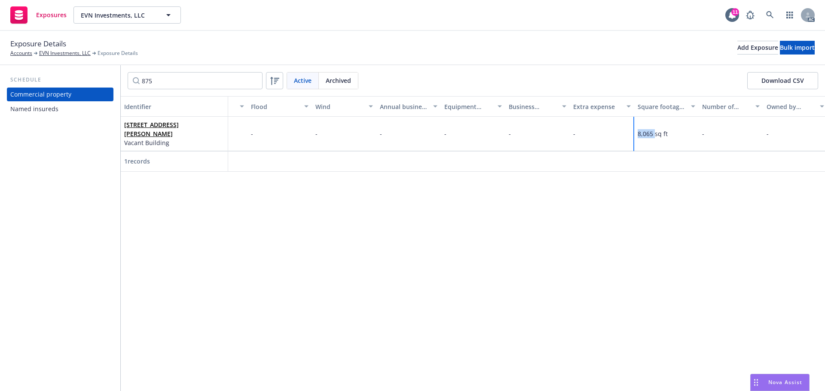
click at [633, 134] on div "[STREET_ADDRESS][PERSON_NAME] [GEOGRAPHIC_DATA] Vacant Building - - Premise [ST…" at bounding box center [513, 134] width 2550 height 34
copy div "8,065"
click at [506, 323] on div "Identifier Display name Location number Building number Description Address Rev…" at bounding box center [473, 243] width 704 height 295
drag, startPoint x: 465, startPoint y: 246, endPoint x: 477, endPoint y: 214, distance: 34.2
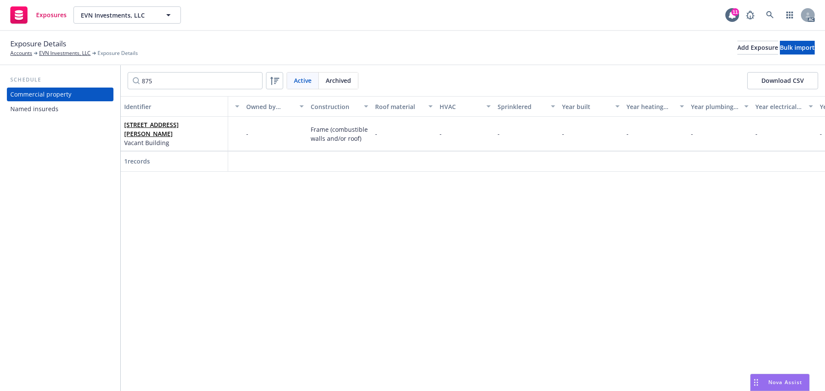
click at [465, 246] on div "Identifier Display name Location number Building number Description Address Rev…" at bounding box center [473, 243] width 704 height 295
